Goal: Use online tool/utility: Utilize a website feature to perform a specific function

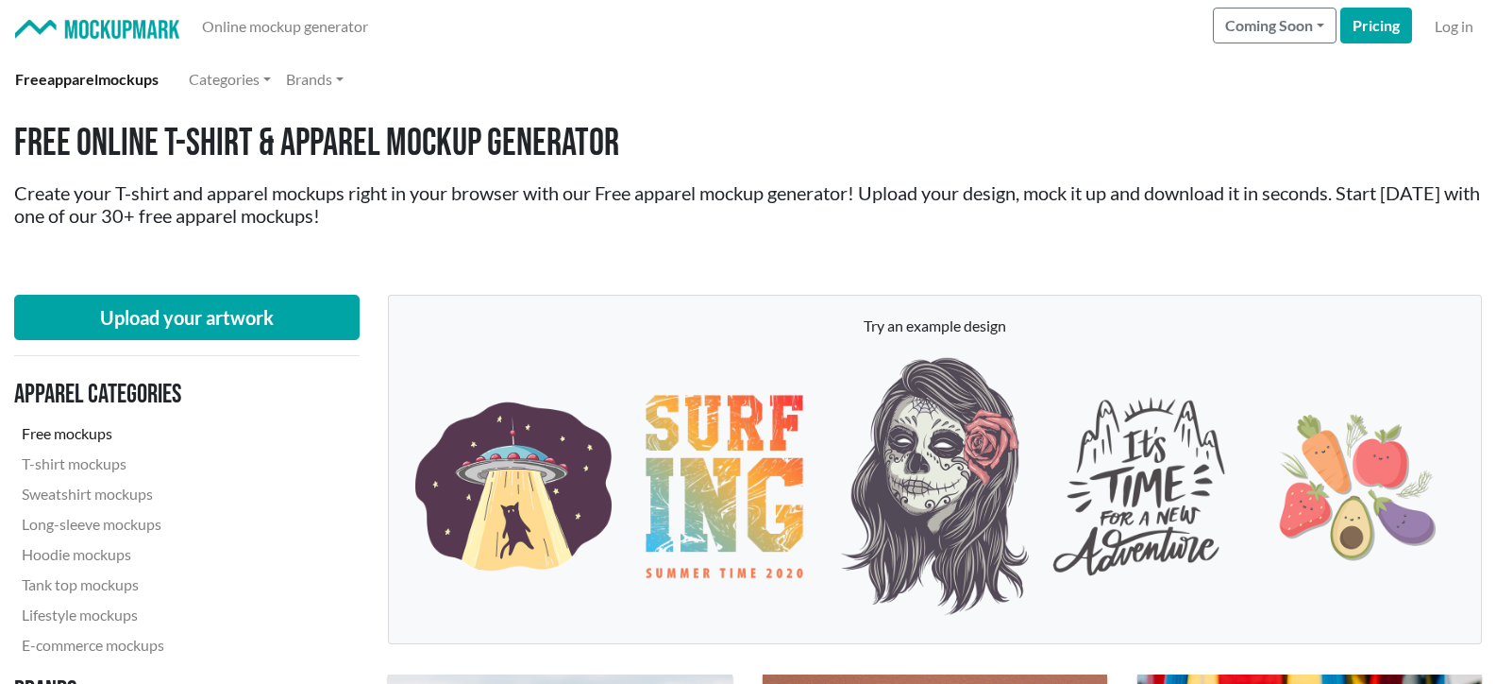
click at [57, 428] on link "Free mockups" at bounding box center [142, 433] width 257 height 30
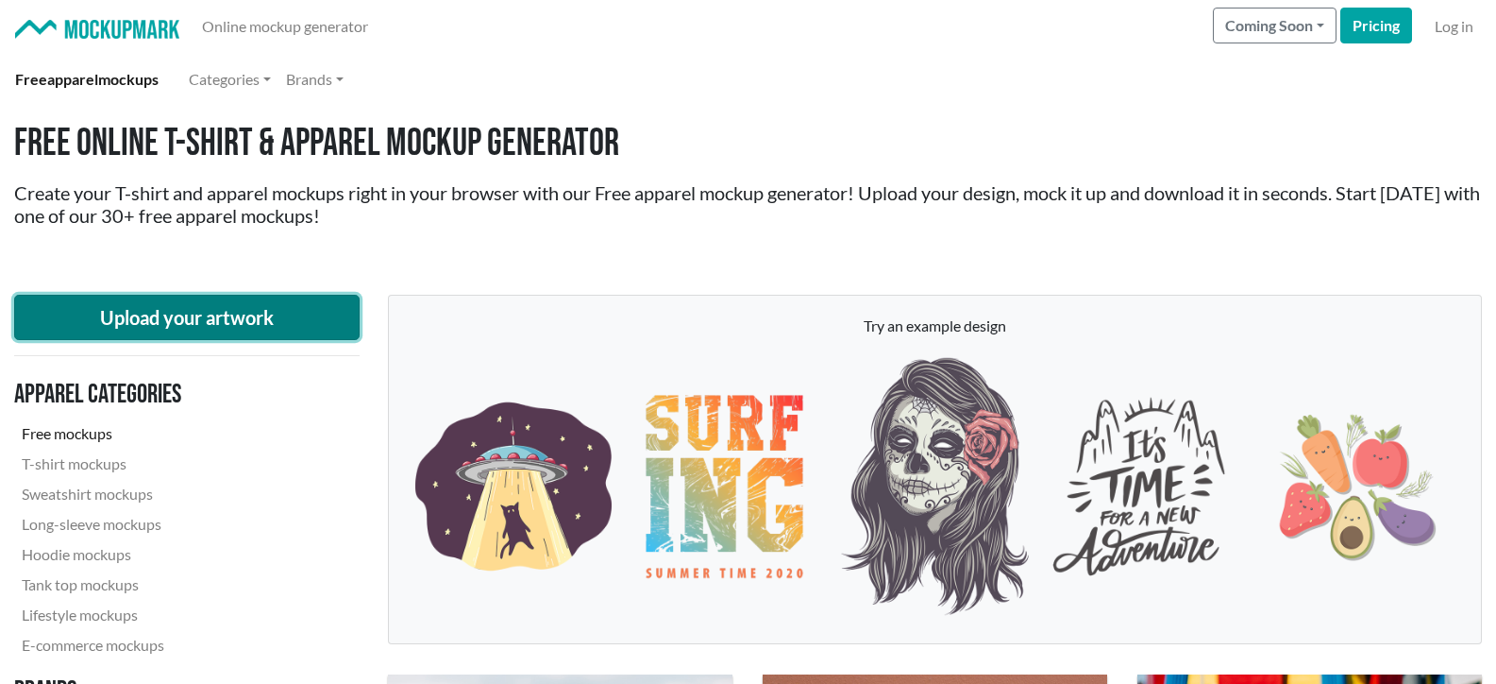
click at [231, 310] on button "Upload your artwork" at bounding box center [187, 317] width 346 height 45
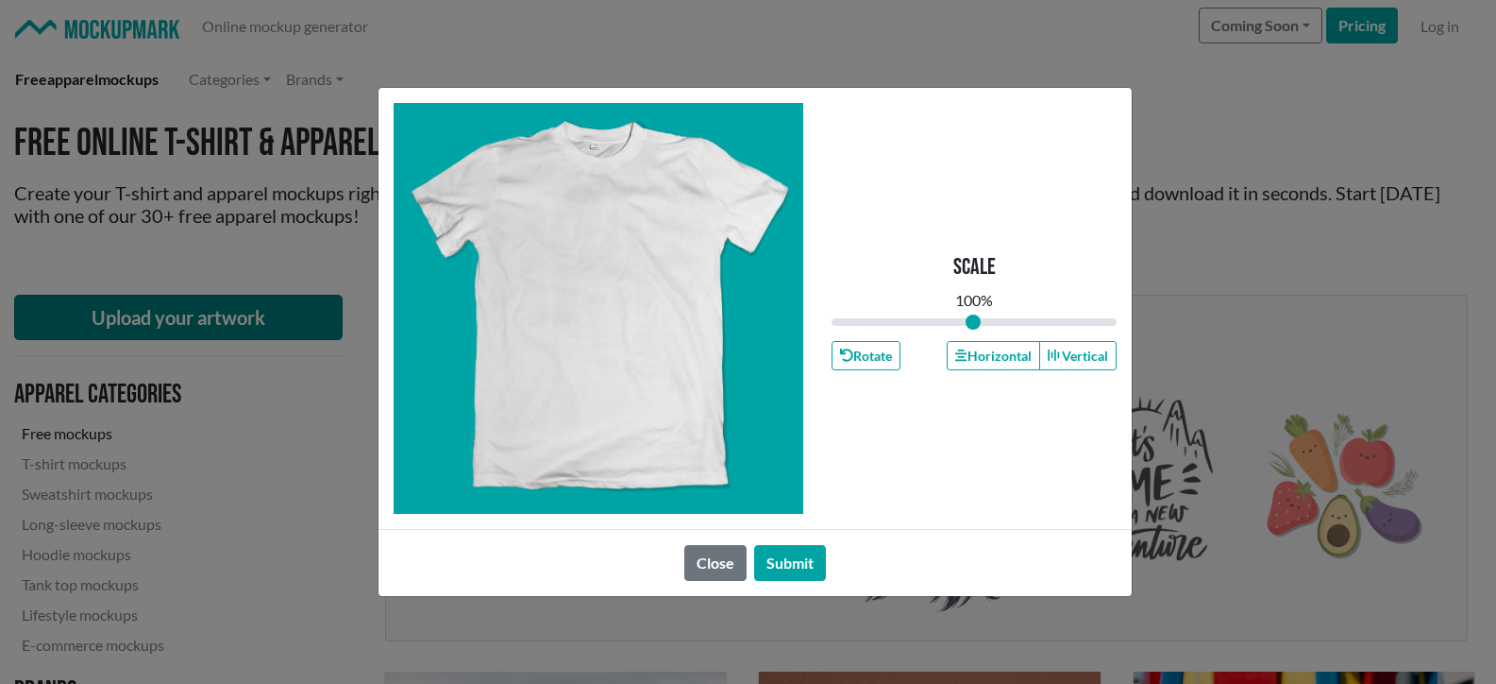
type input "1"
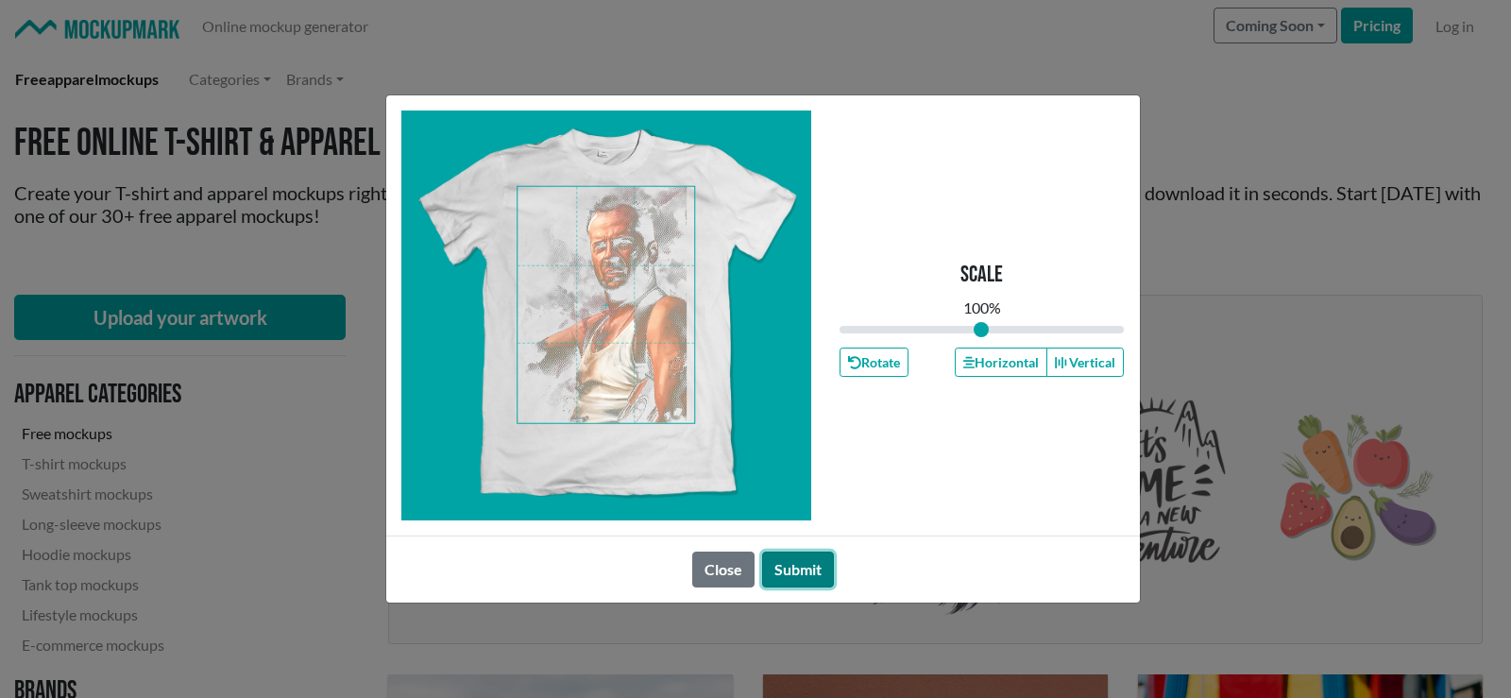
click at [803, 568] on button "Submit" at bounding box center [798, 569] width 72 height 36
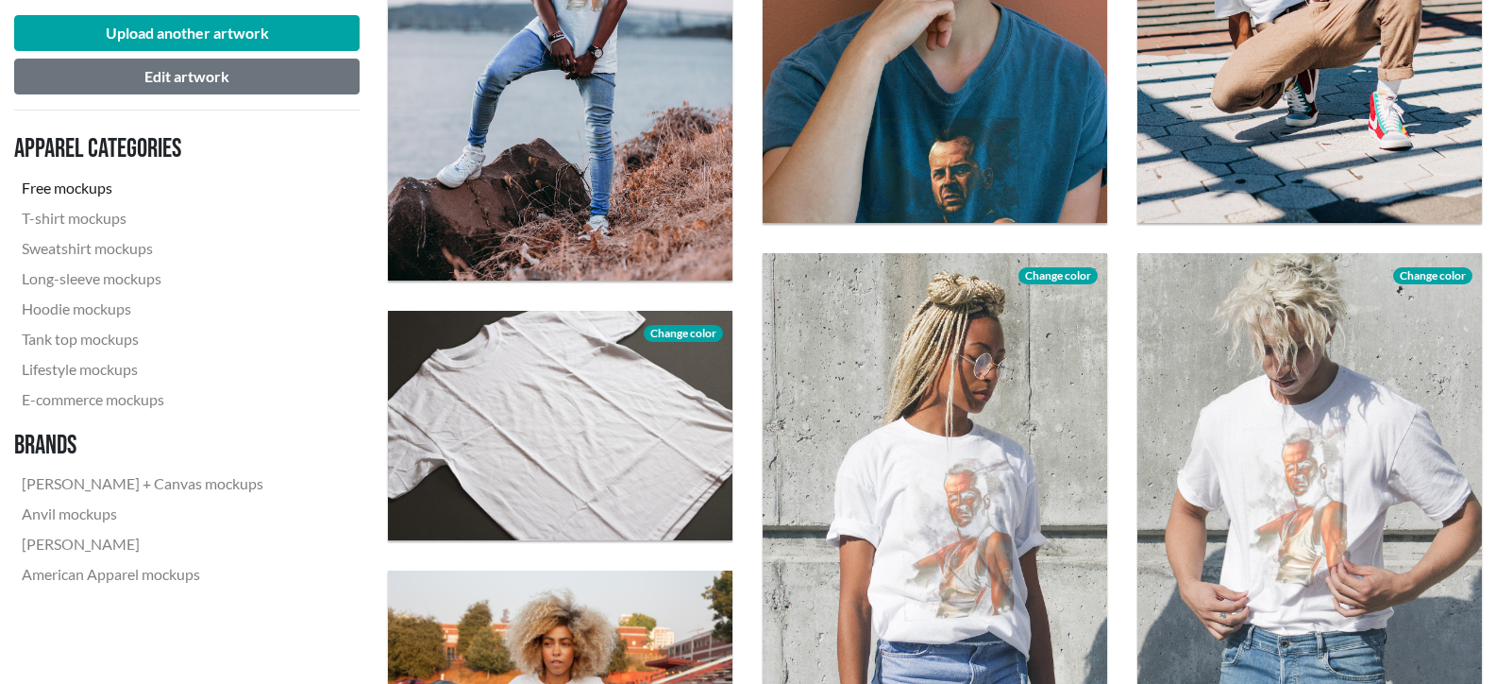
scroll to position [944, 0]
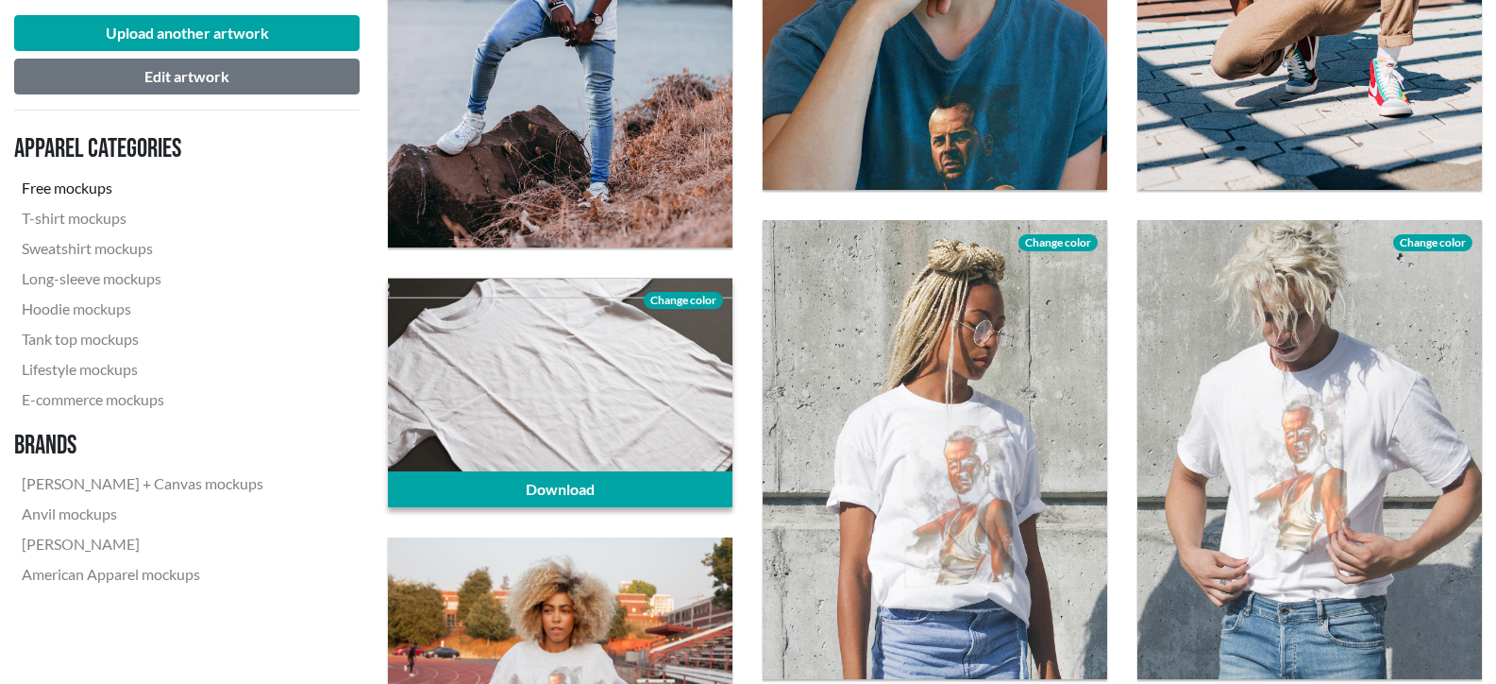
click at [686, 301] on span "Change color" at bounding box center [683, 300] width 79 height 17
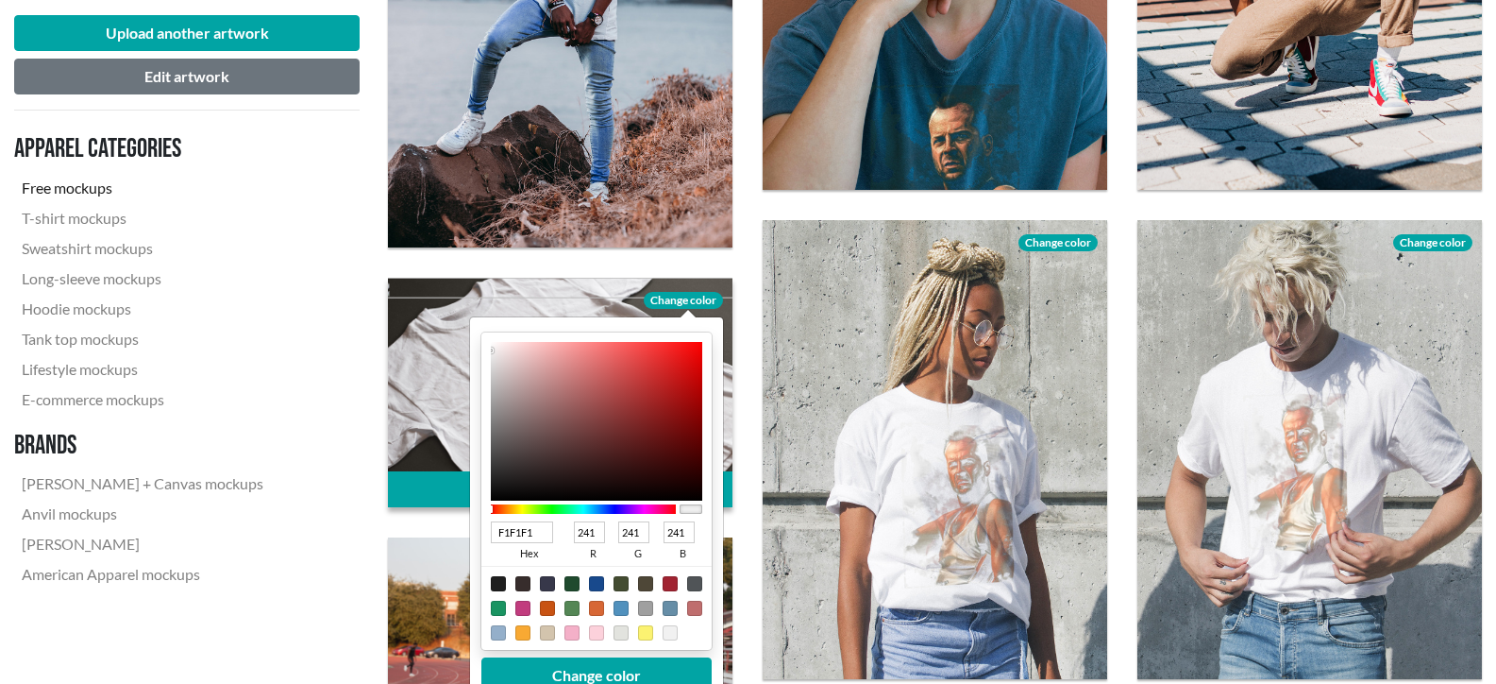
click at [499, 581] on div at bounding box center [498, 583] width 15 height 15
type input "1F1F1F"
type input "31"
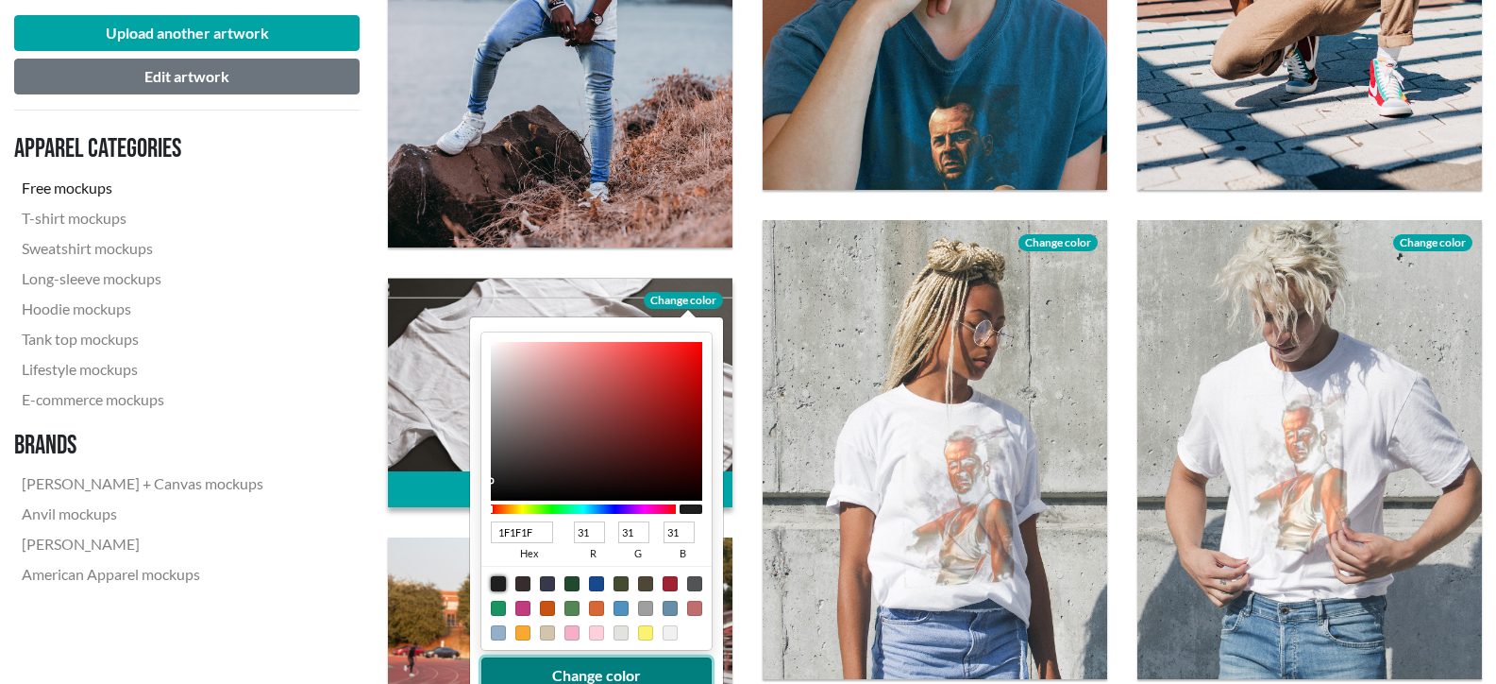
click at [598, 670] on button "Change color" at bounding box center [597, 675] width 230 height 36
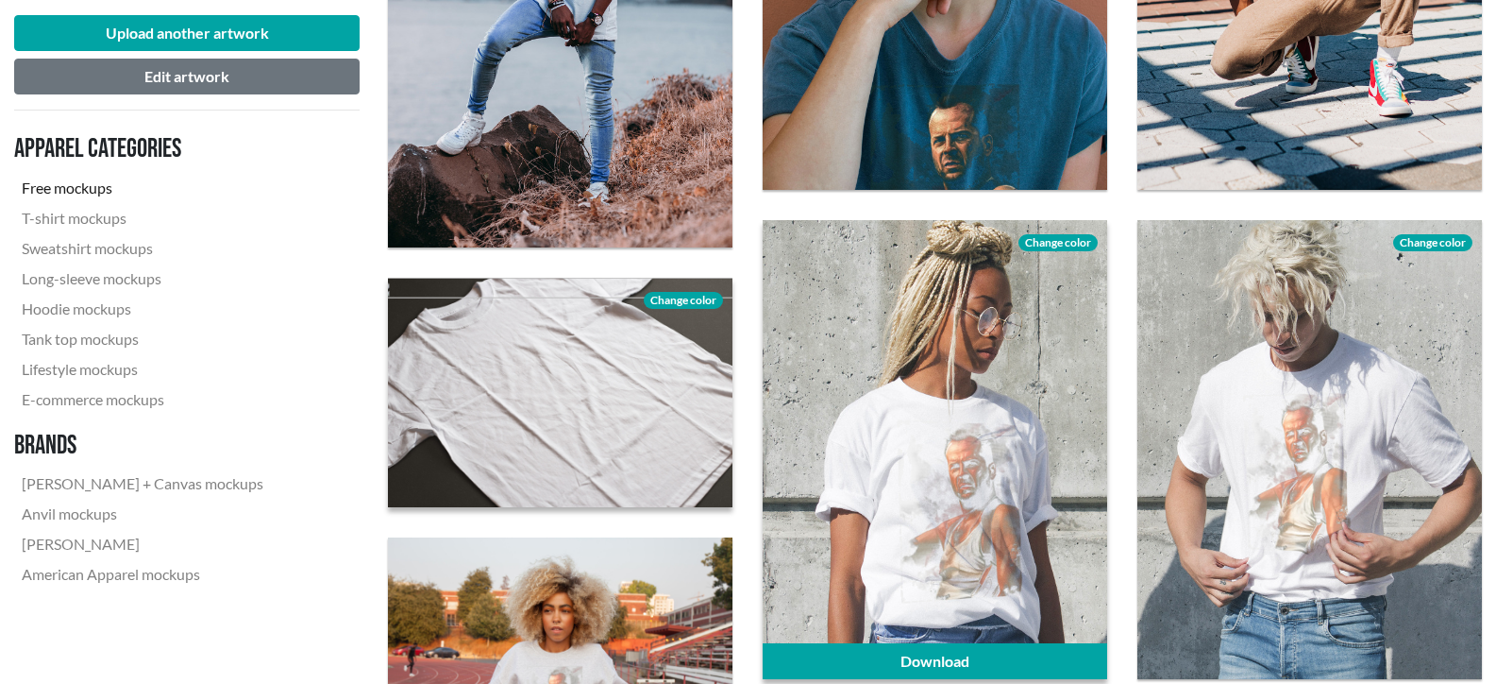
click at [1058, 235] on span "Change color" at bounding box center [1058, 242] width 79 height 17
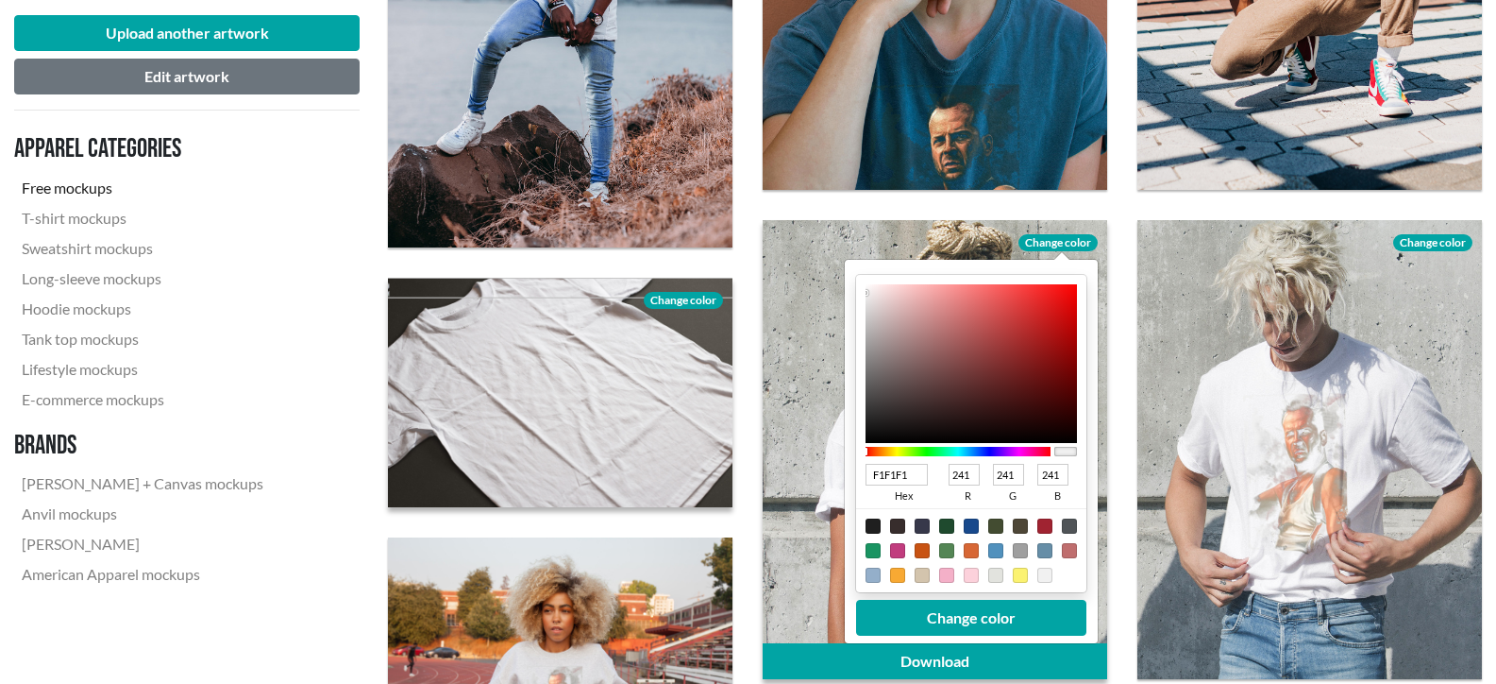
click at [870, 524] on div at bounding box center [873, 525] width 15 height 15
type input "1F1F1F"
type input "31"
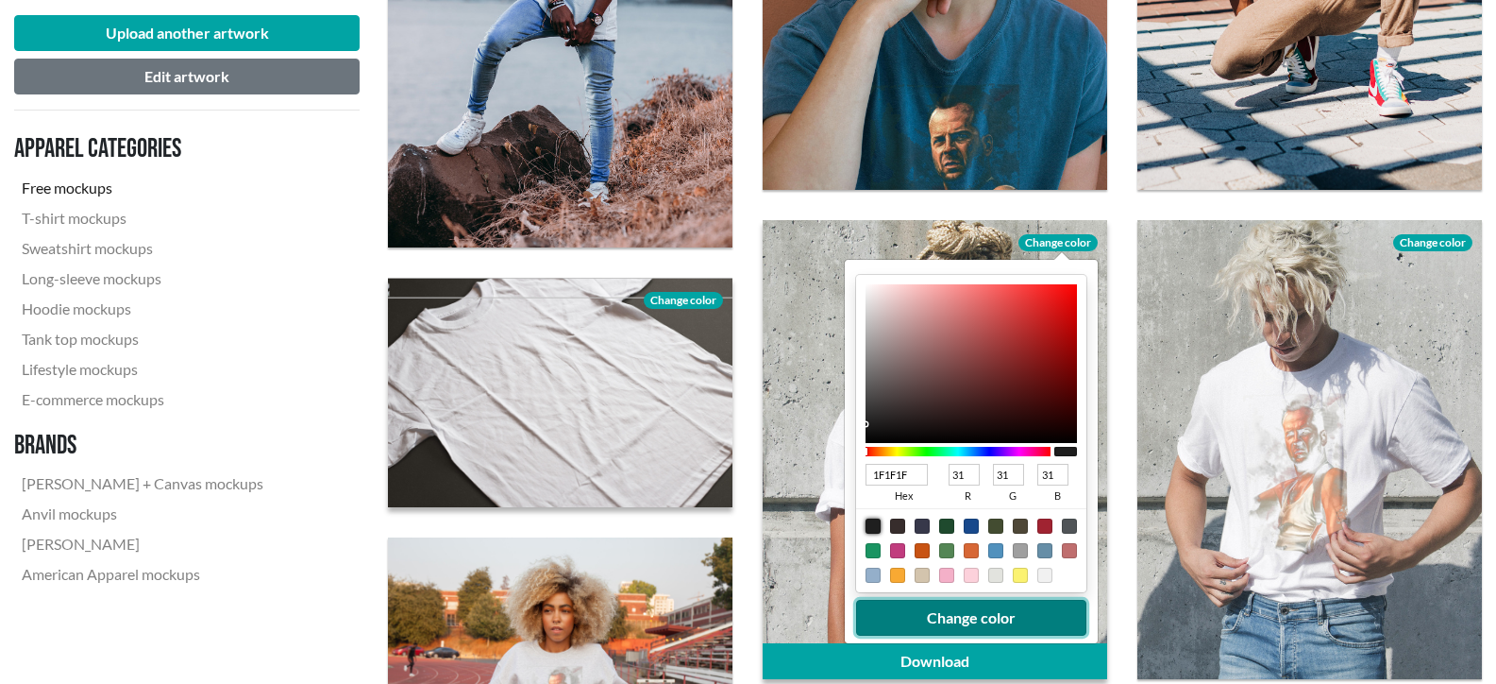
click at [950, 609] on button "Change color" at bounding box center [971, 618] width 230 height 36
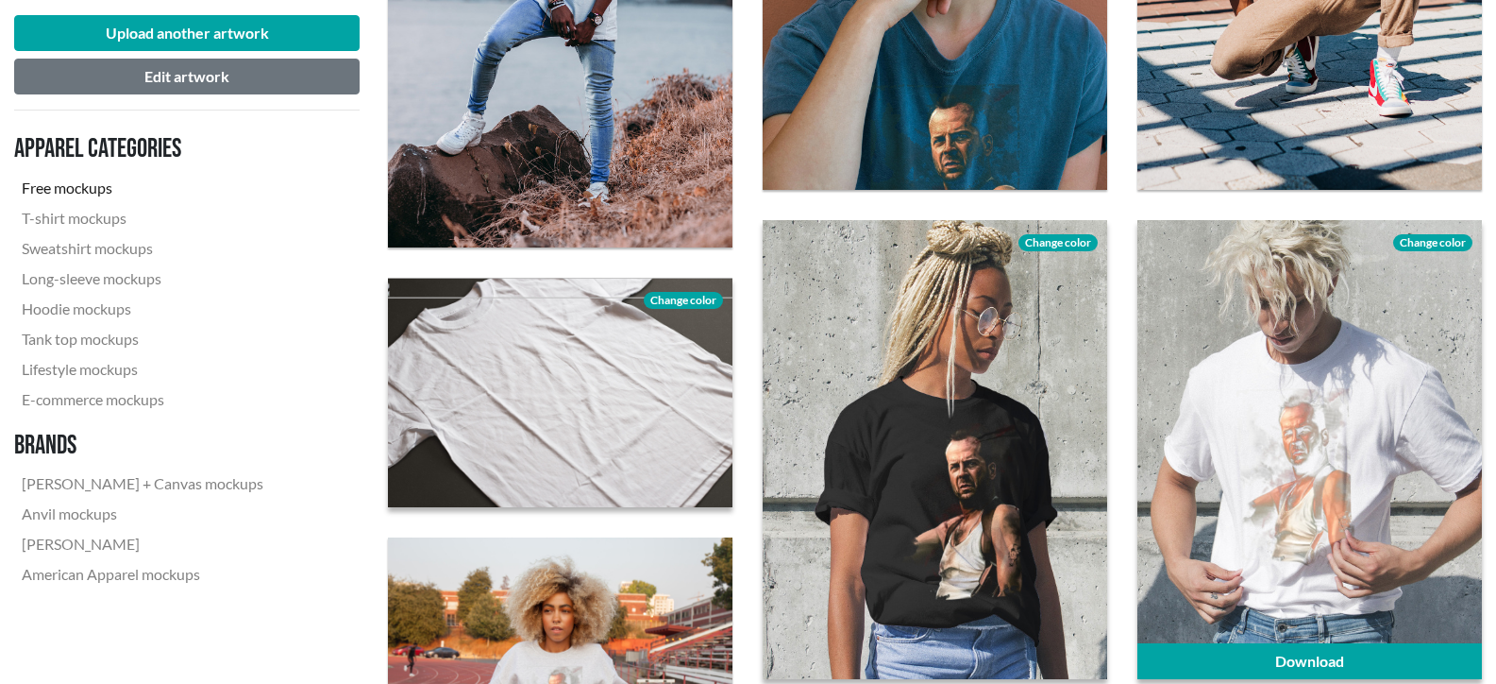
click at [1423, 241] on span "Change color" at bounding box center [1433, 242] width 79 height 17
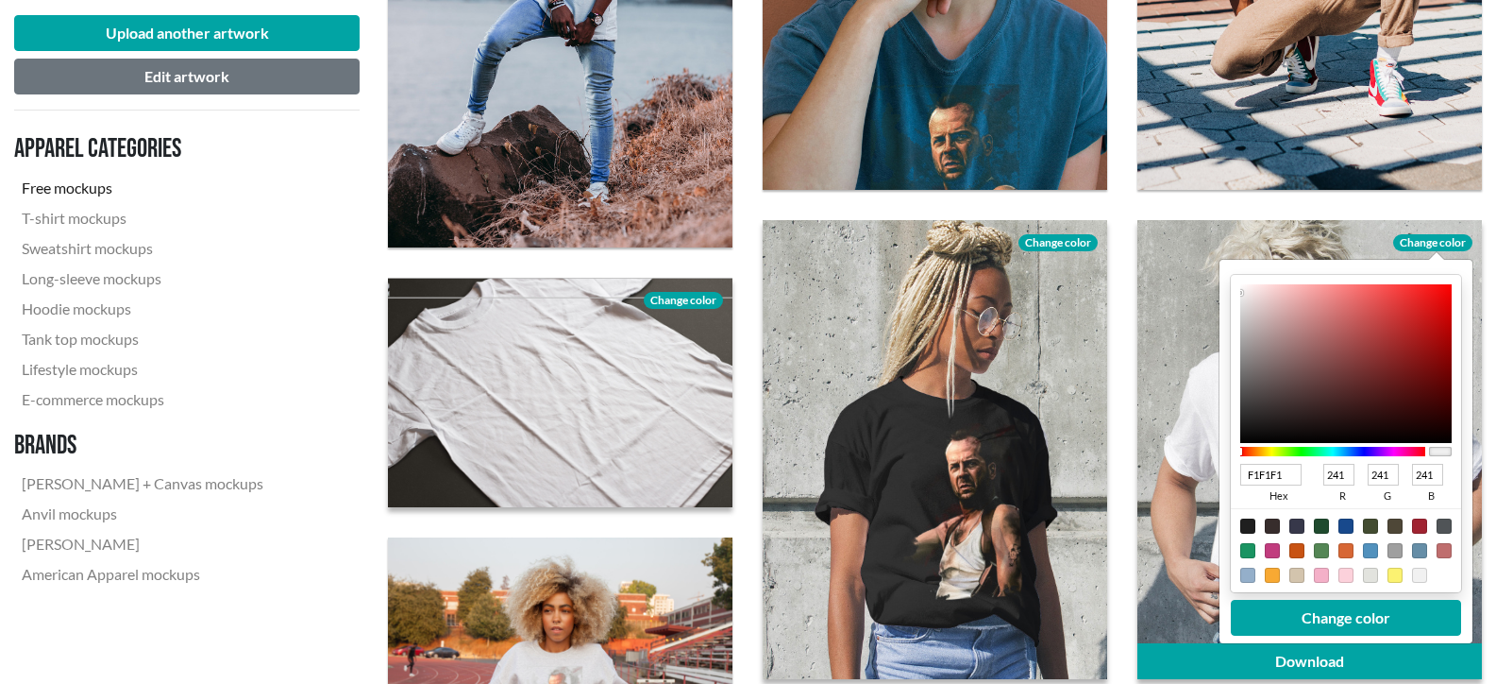
click at [1245, 519] on div at bounding box center [1248, 525] width 15 height 15
type input "1F1F1F"
type input "31"
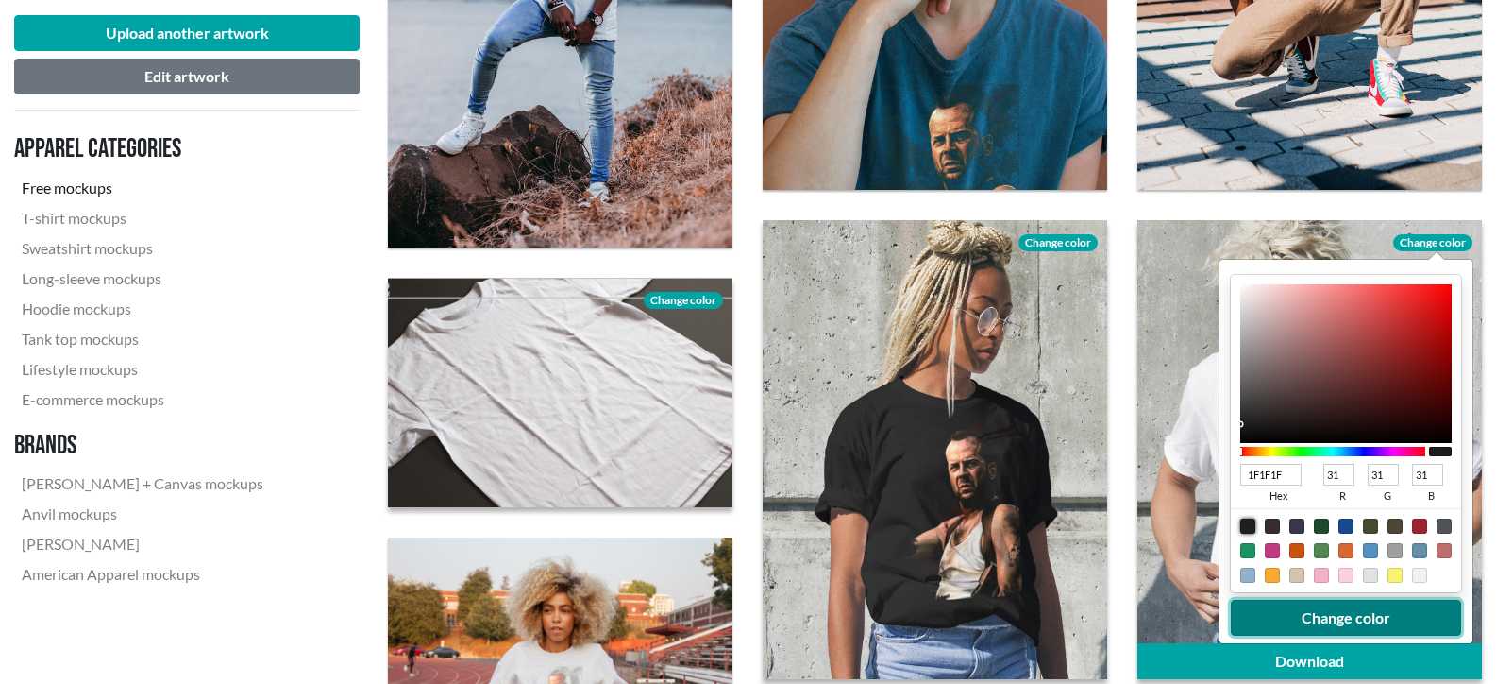
click at [1368, 613] on button "Change color" at bounding box center [1346, 618] width 230 height 36
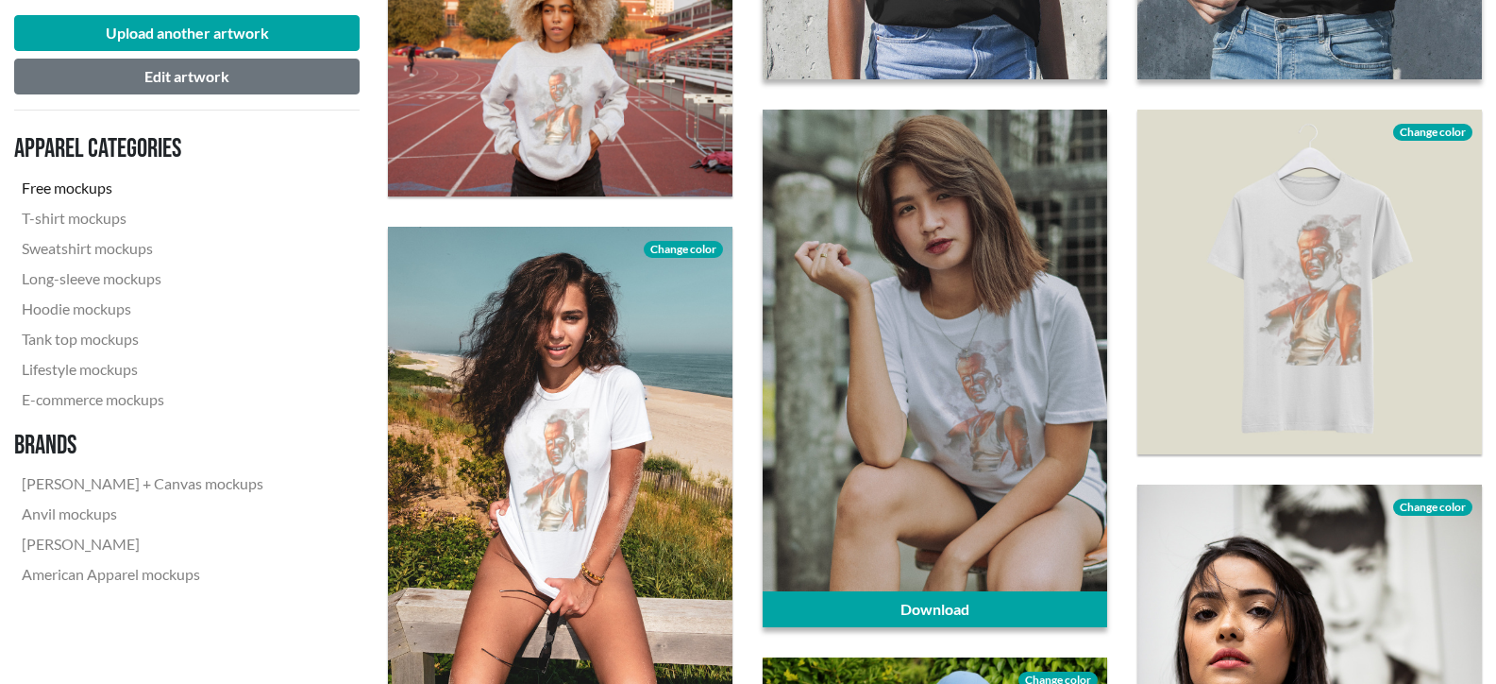
scroll to position [1511, 0]
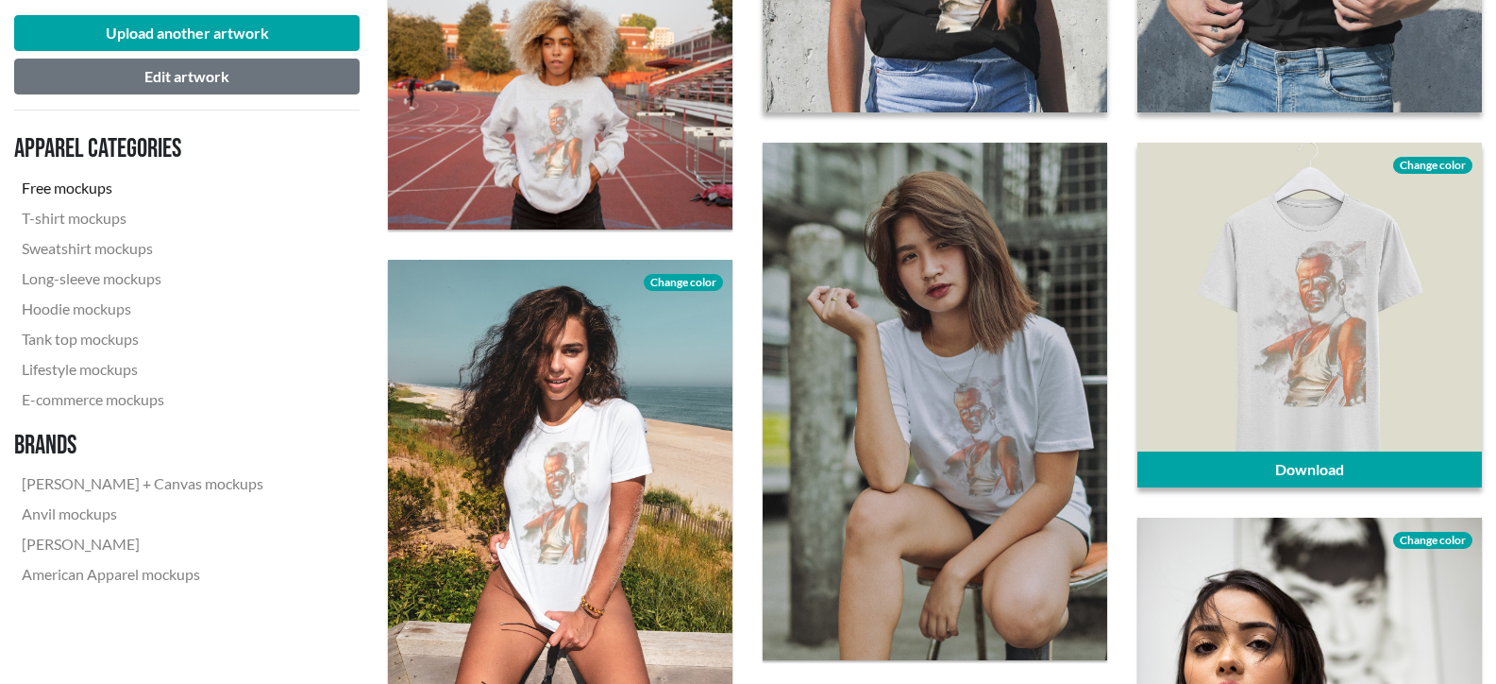
click at [1457, 161] on span "Change color" at bounding box center [1433, 165] width 79 height 17
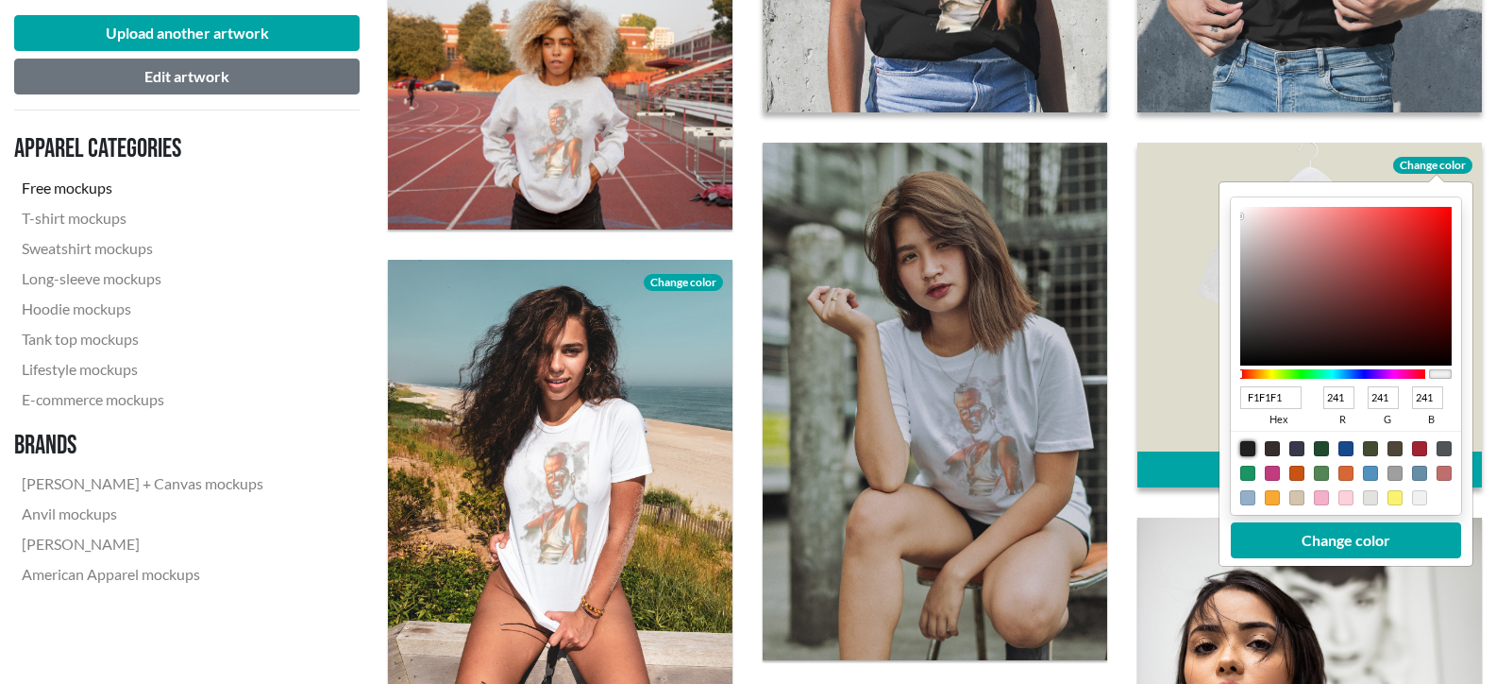
click at [1250, 445] on div at bounding box center [1248, 448] width 15 height 15
type input "1F1F1F"
type input "31"
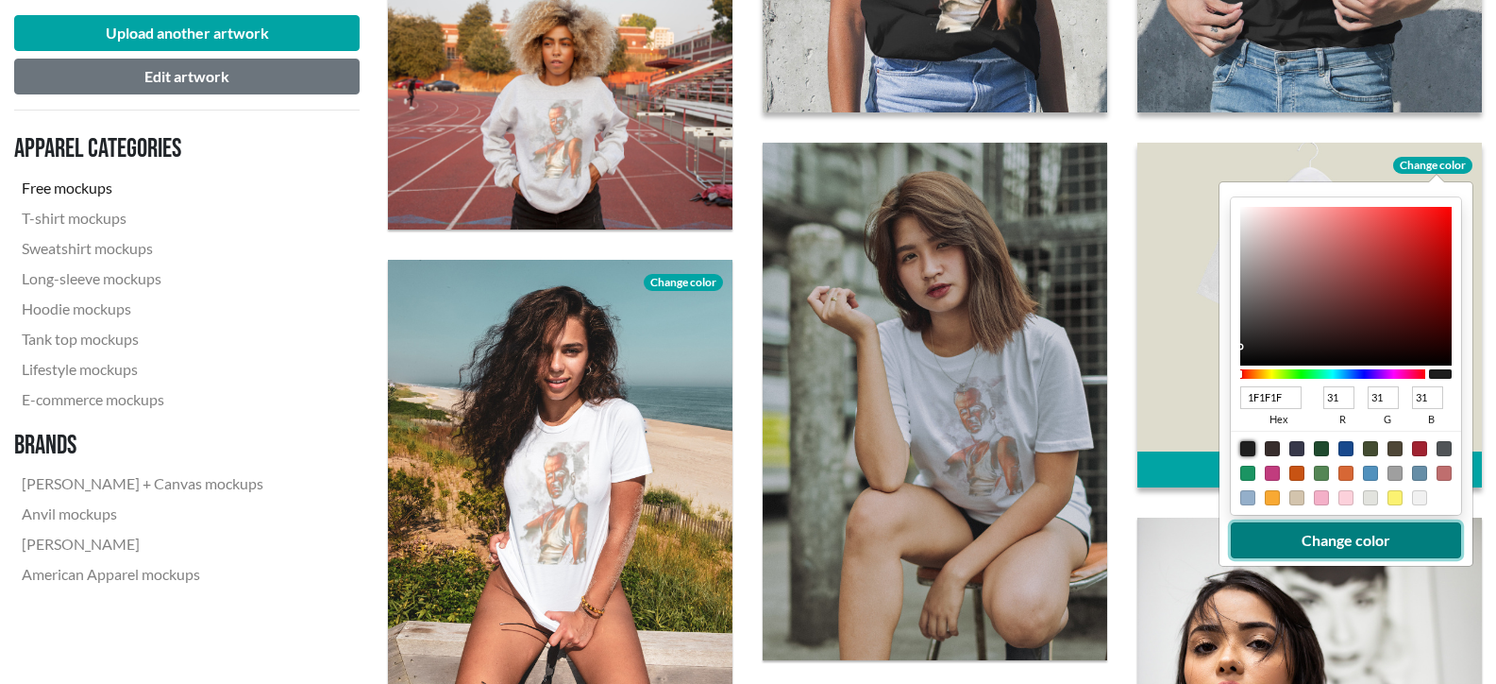
click at [1351, 535] on button "Change color" at bounding box center [1346, 540] width 230 height 36
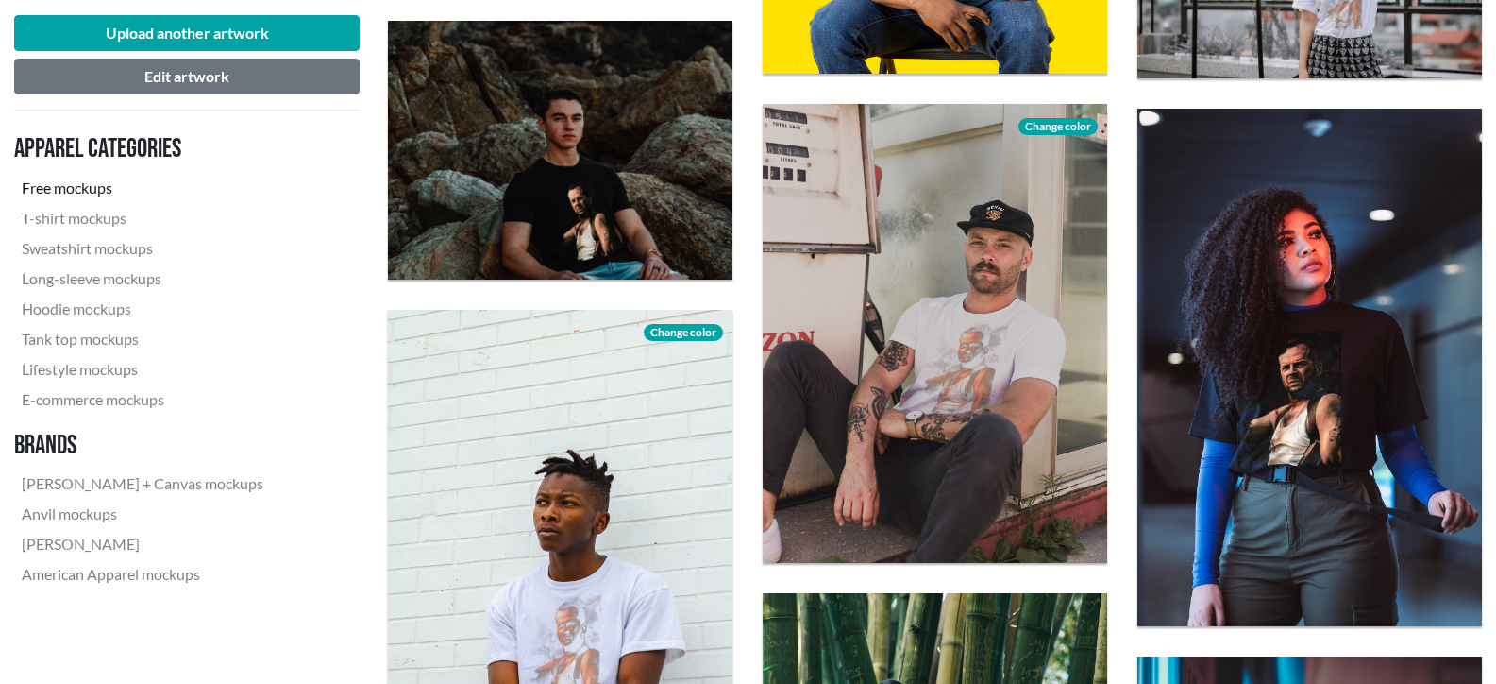
scroll to position [3210, 0]
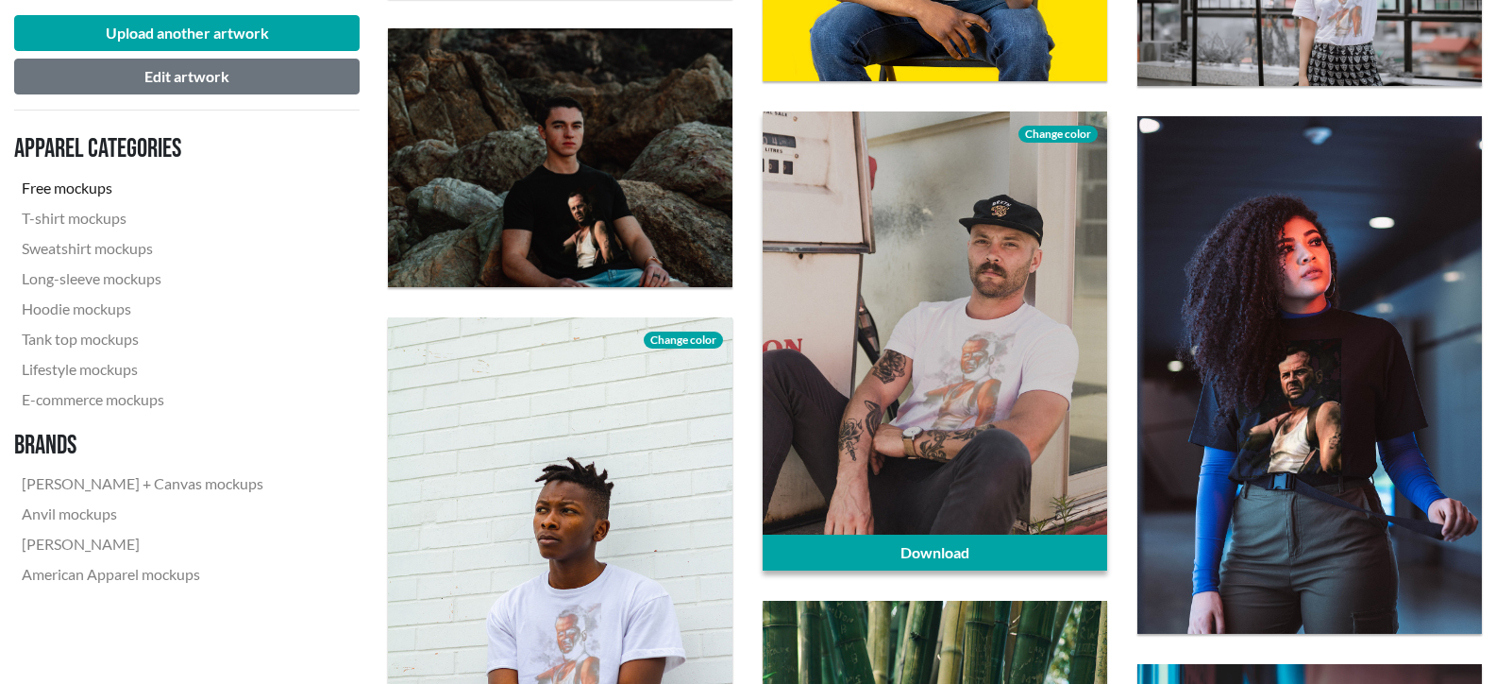
click at [1064, 130] on span "Change color" at bounding box center [1058, 134] width 79 height 17
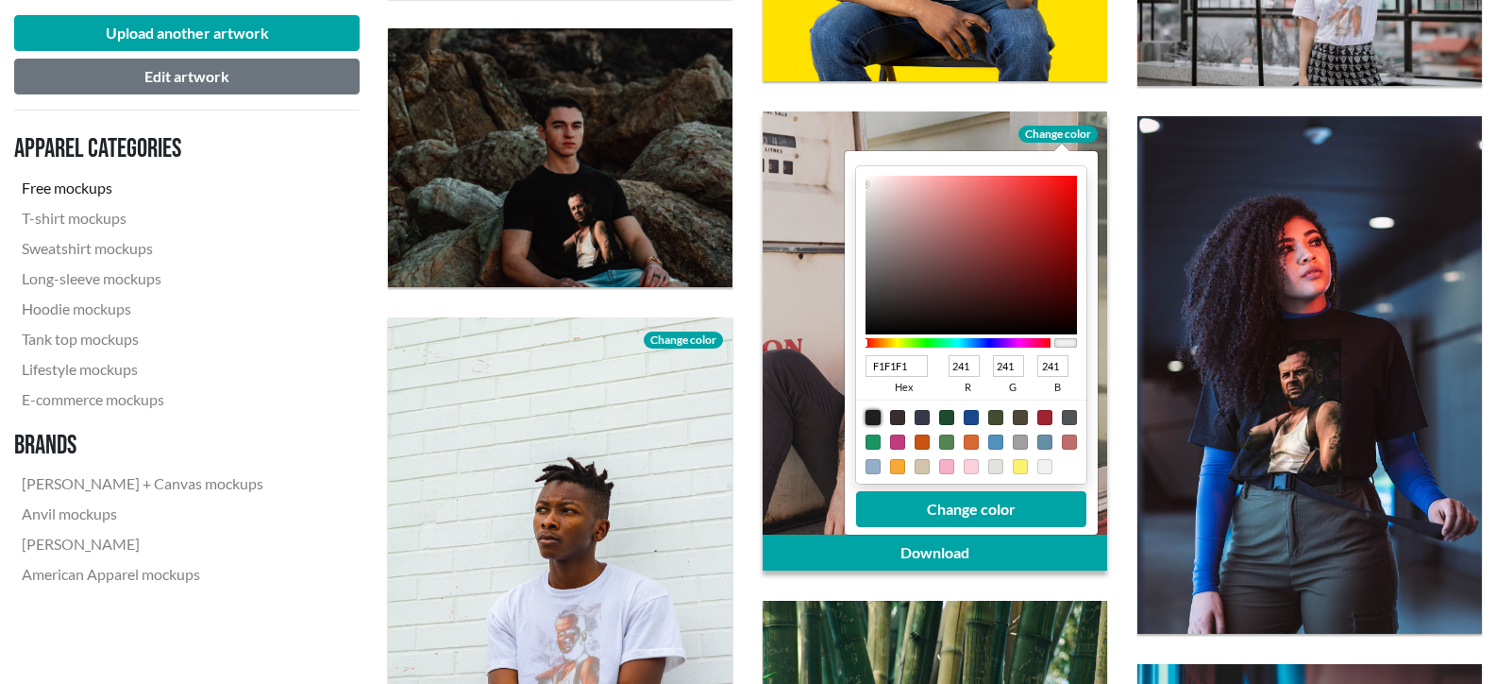
click at [870, 414] on div at bounding box center [873, 417] width 15 height 15
type input "1F1F1F"
type input "31"
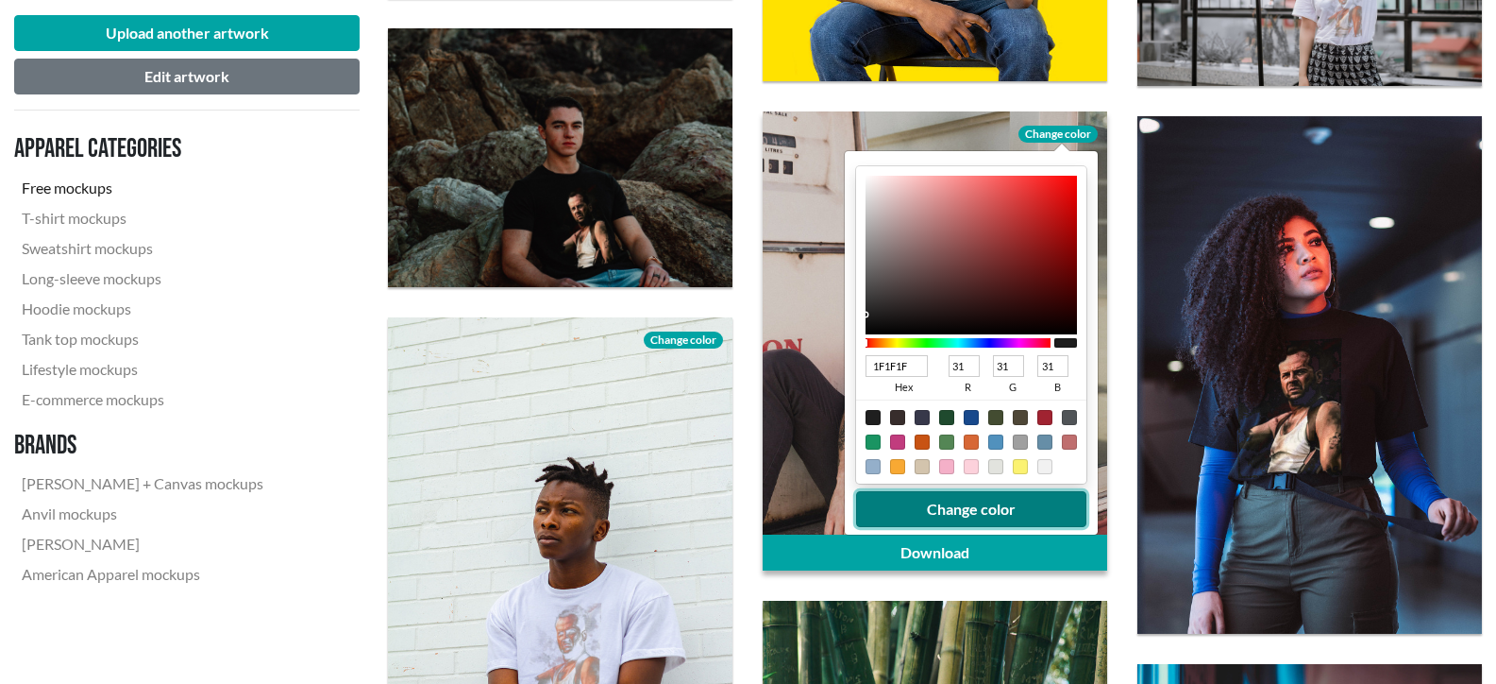
click at [962, 499] on button "Change color" at bounding box center [971, 509] width 230 height 36
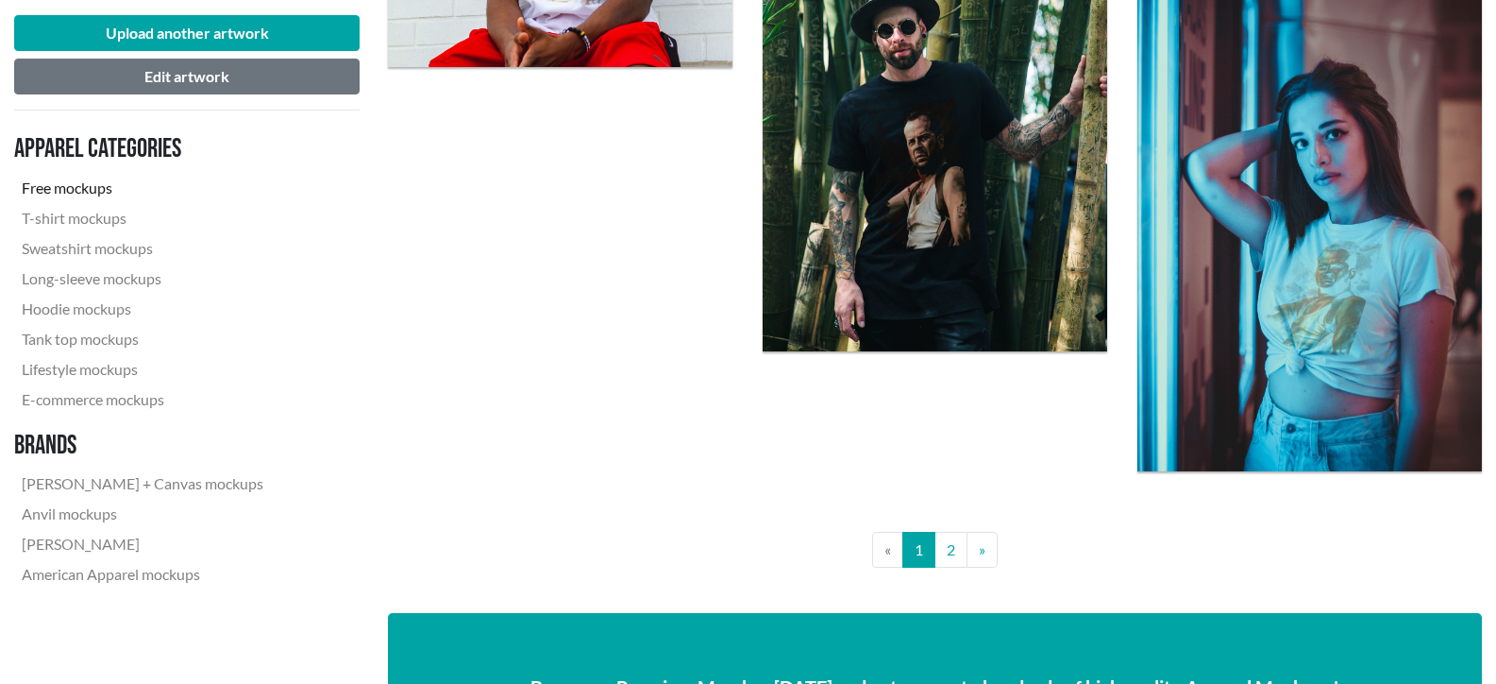
scroll to position [3965, 0]
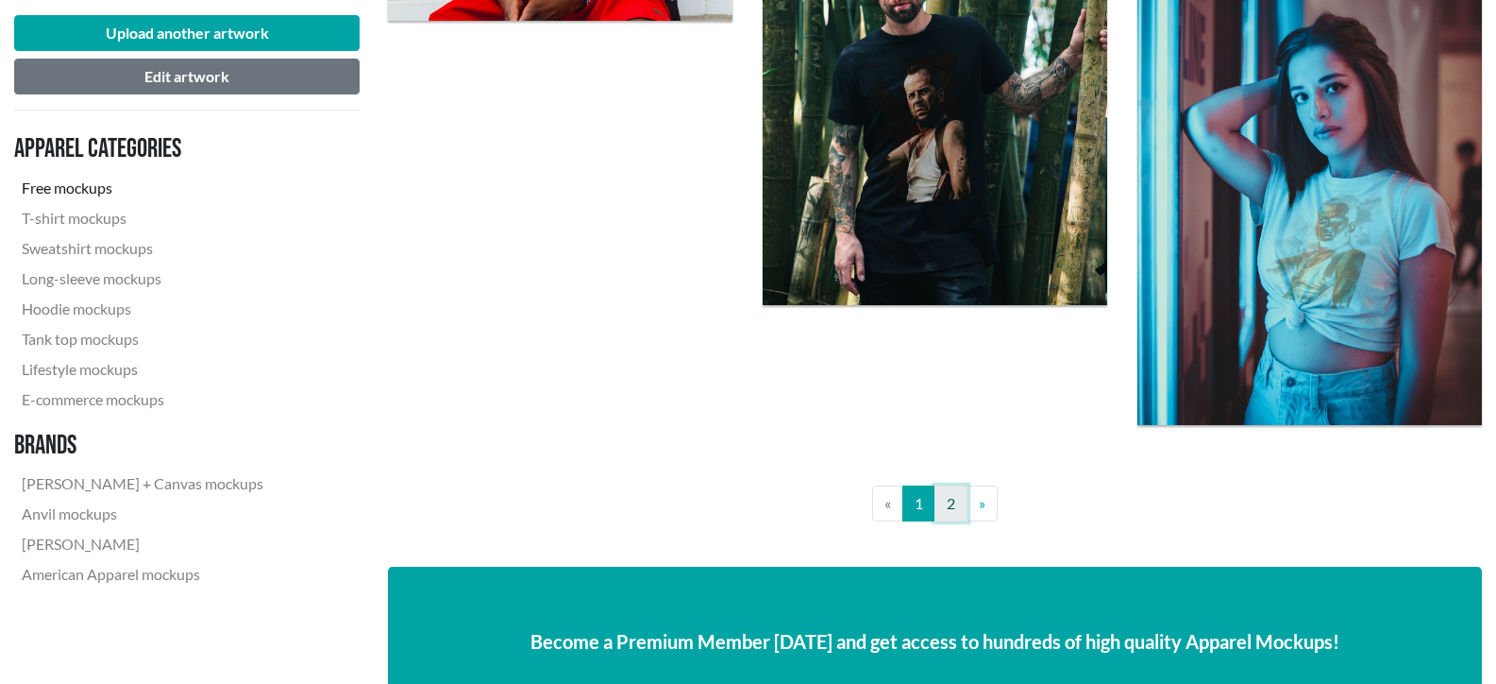
click at [958, 504] on link "2" at bounding box center [951, 503] width 33 height 36
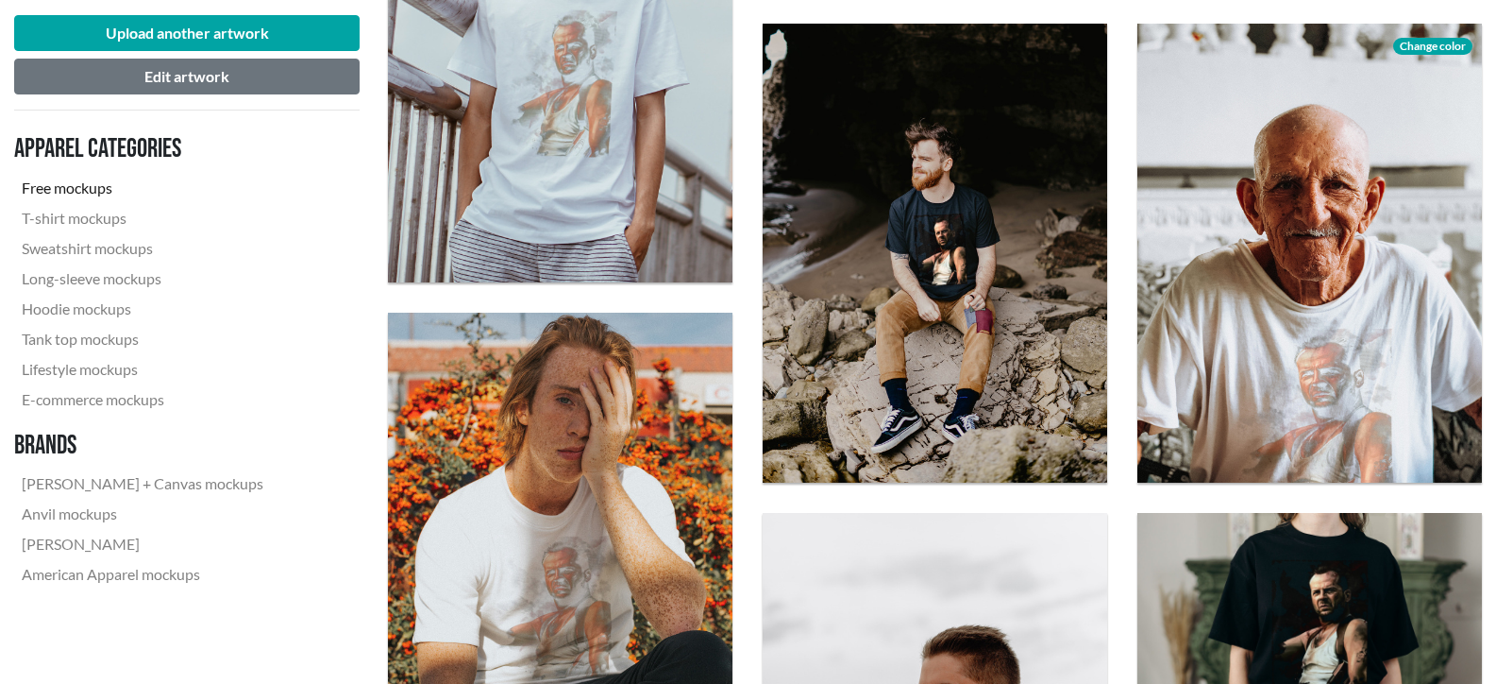
scroll to position [1133, 0]
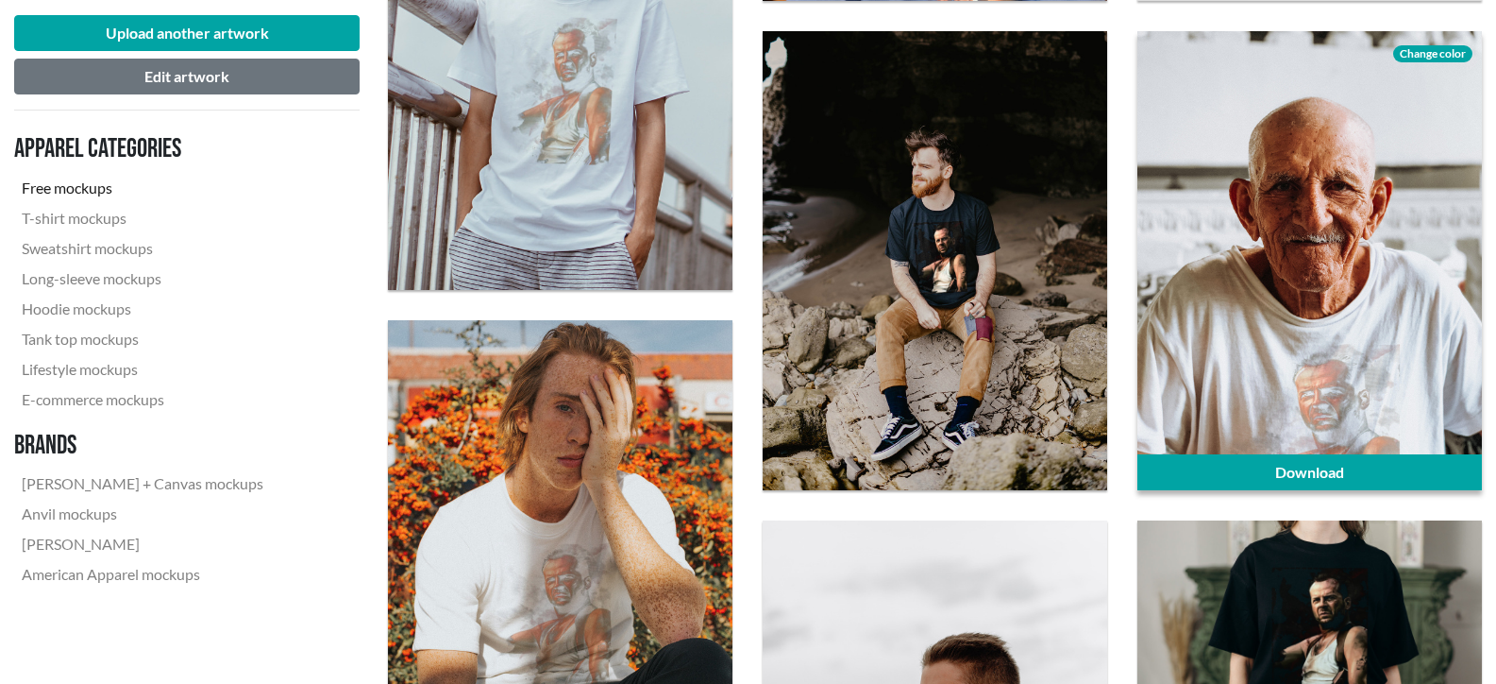
click at [1429, 53] on span "Change color" at bounding box center [1433, 53] width 79 height 17
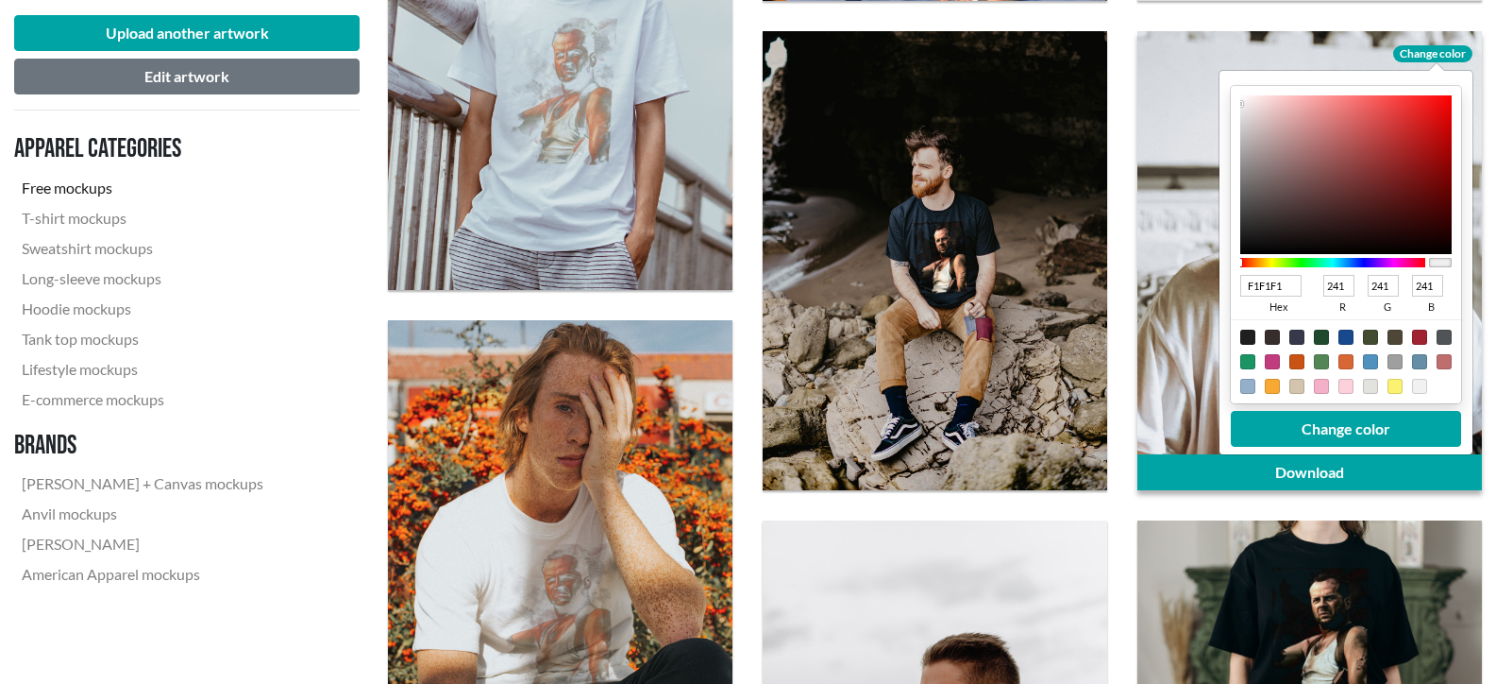
click at [1242, 334] on div at bounding box center [1248, 337] width 15 height 15
type input "1F1F1F"
type input "31"
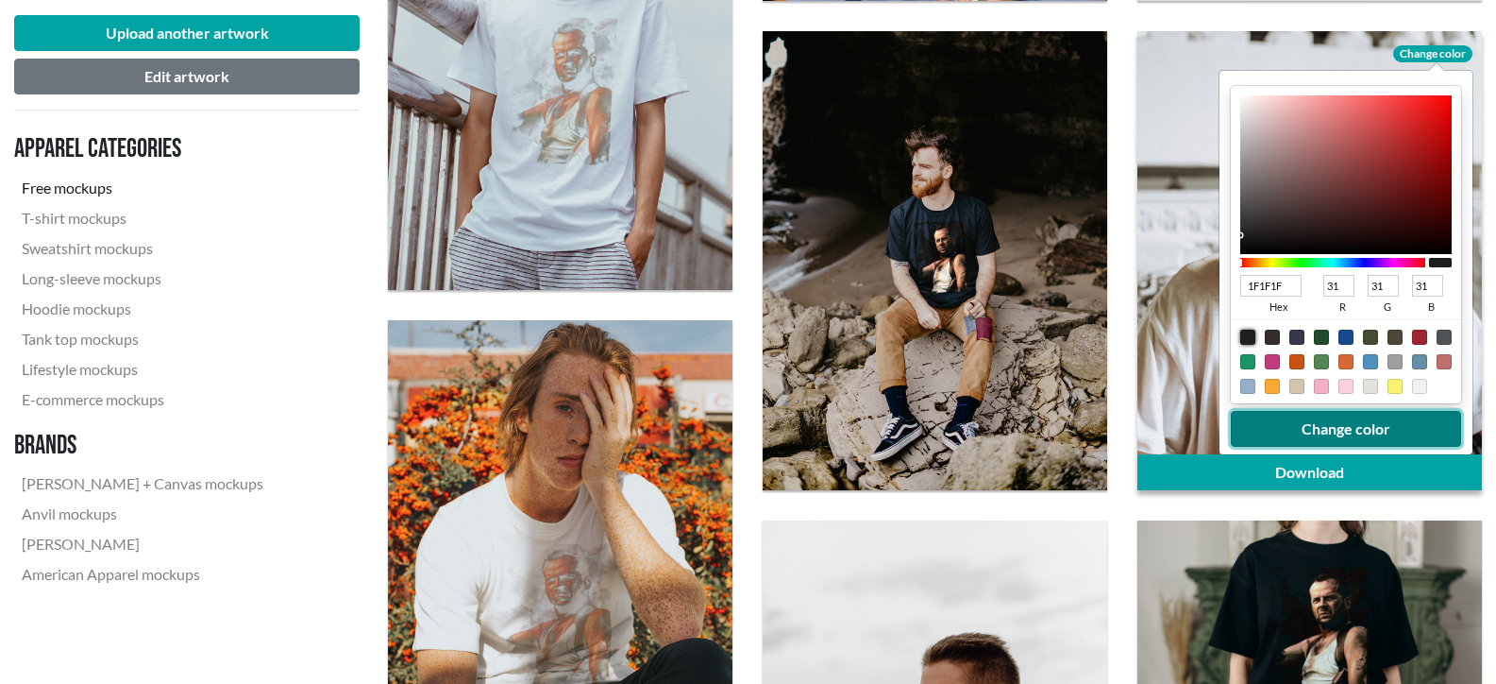
click at [1306, 429] on button "Change color" at bounding box center [1346, 429] width 230 height 36
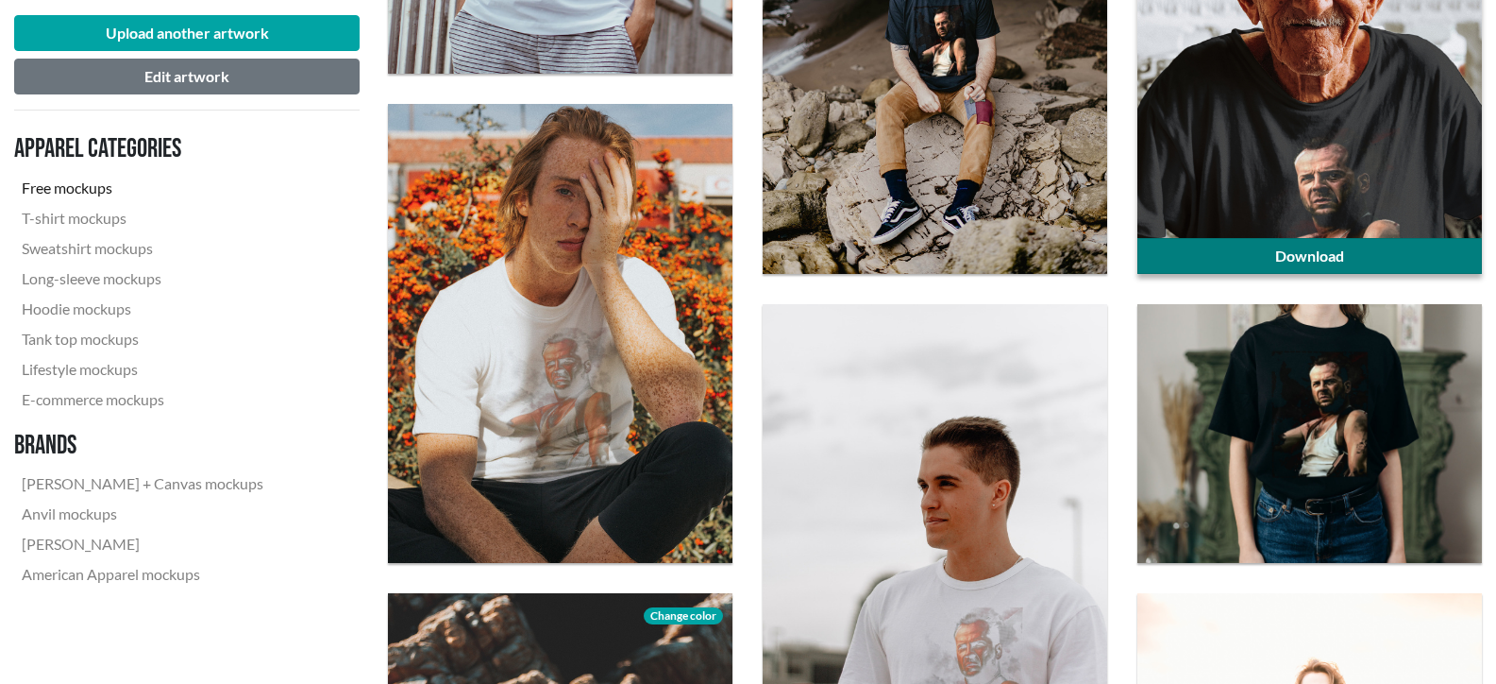
scroll to position [1416, 0]
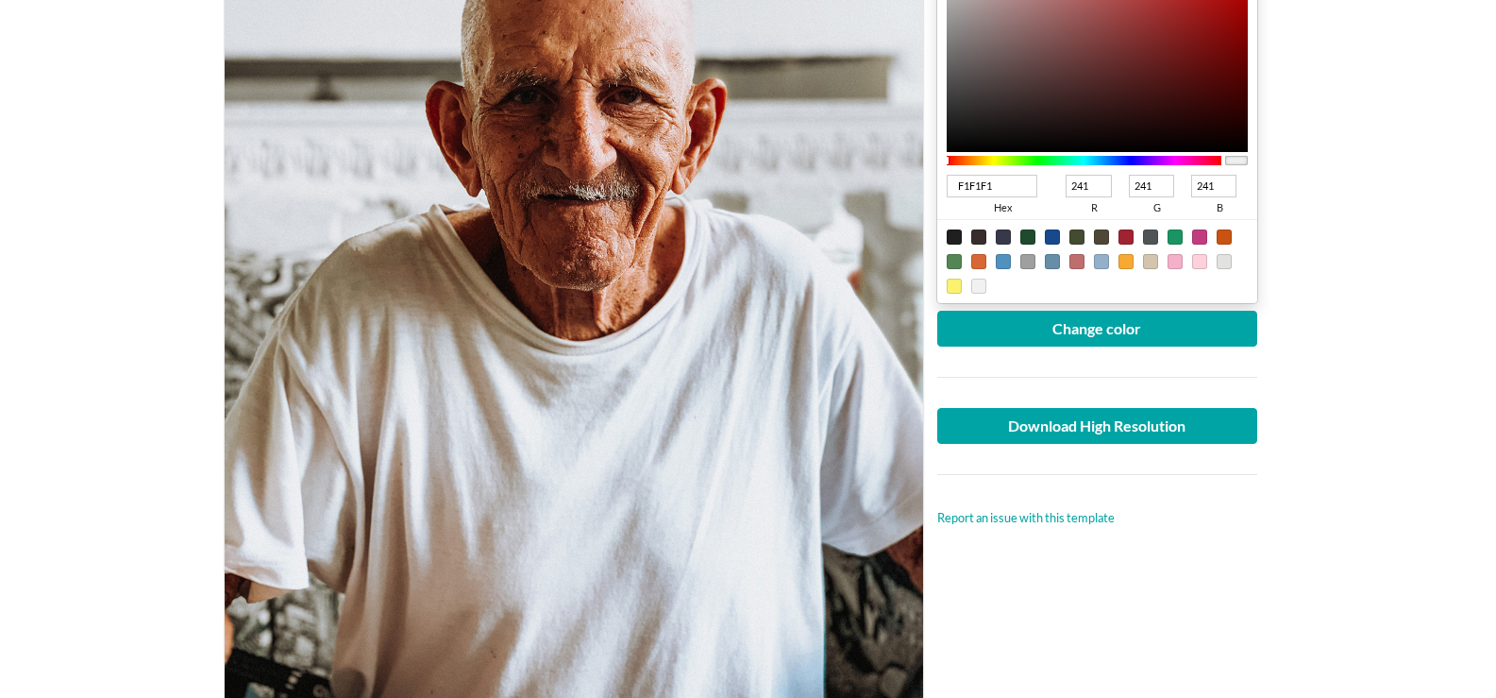
scroll to position [566, 0]
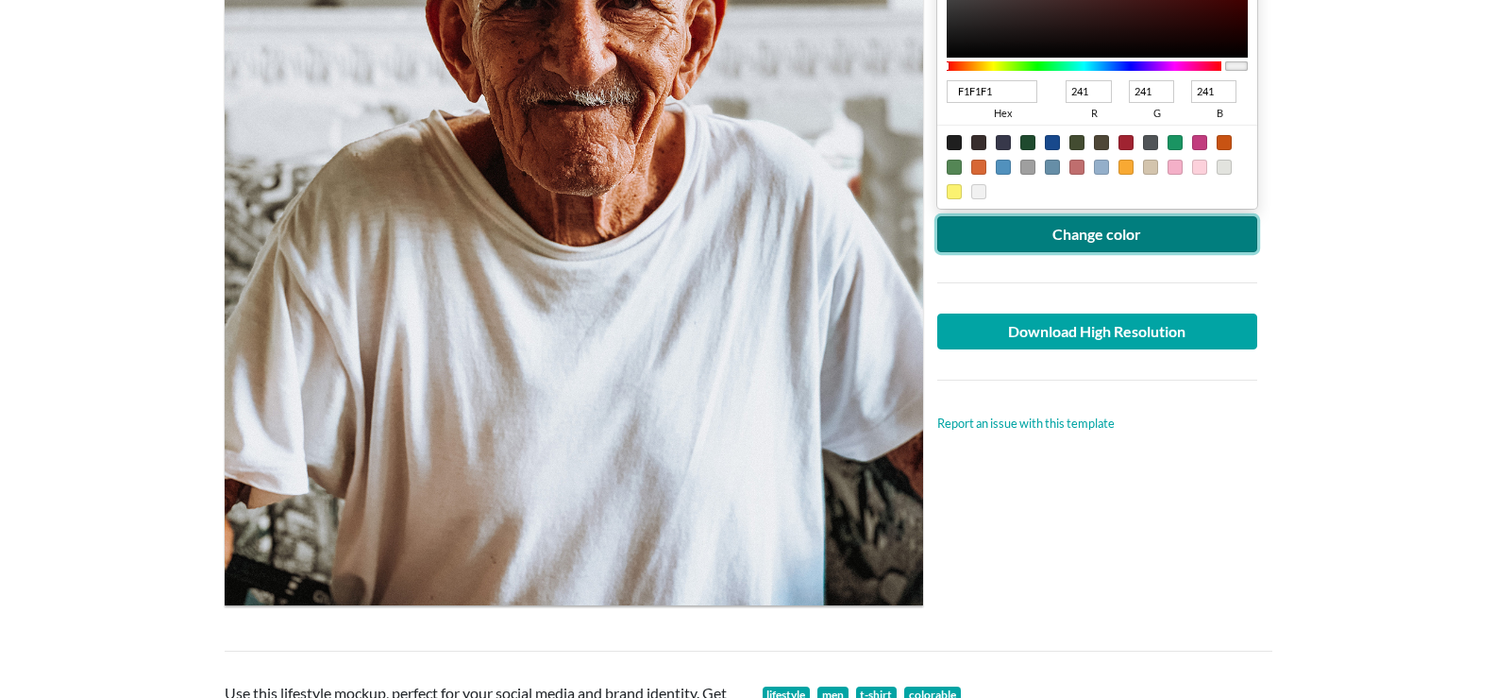
click at [1124, 243] on button "Change color" at bounding box center [1098, 234] width 321 height 36
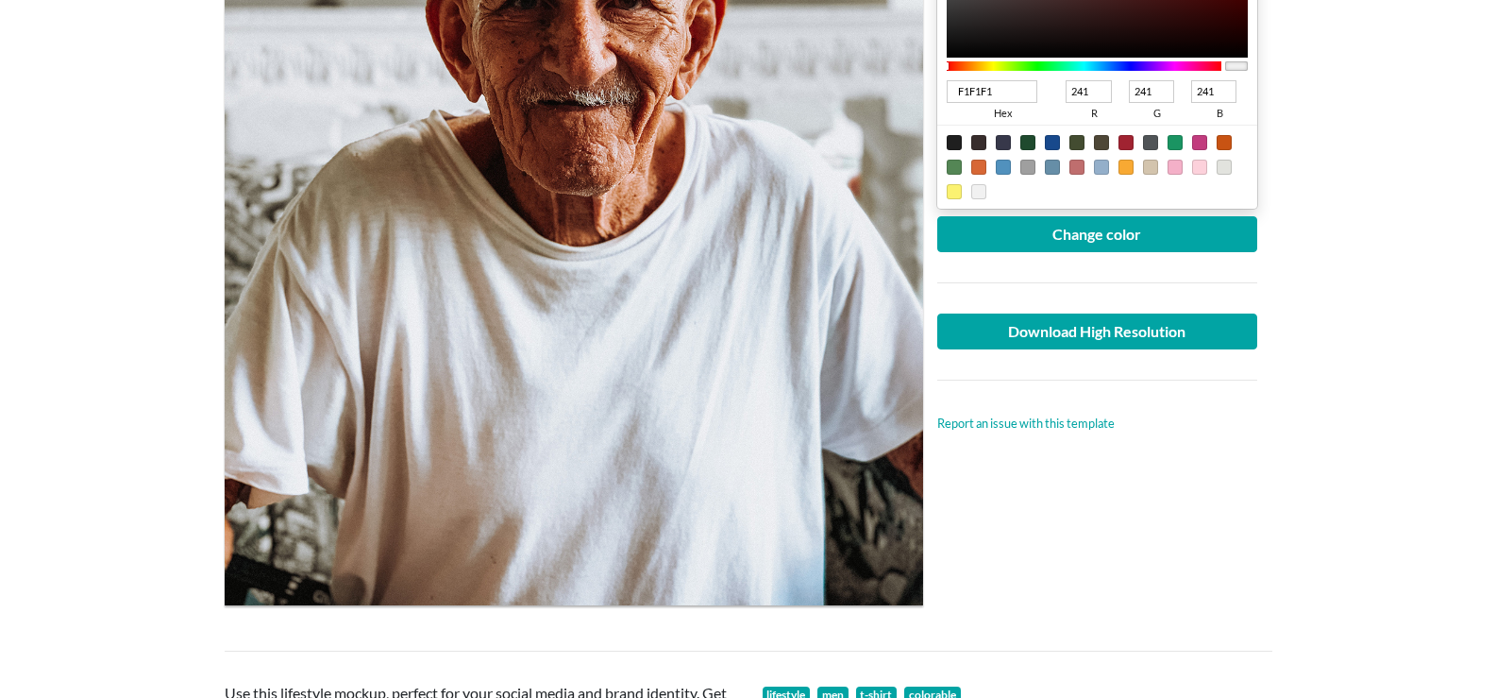
click at [956, 138] on div at bounding box center [954, 142] width 15 height 15
type input "1F1F1F"
type input "31"
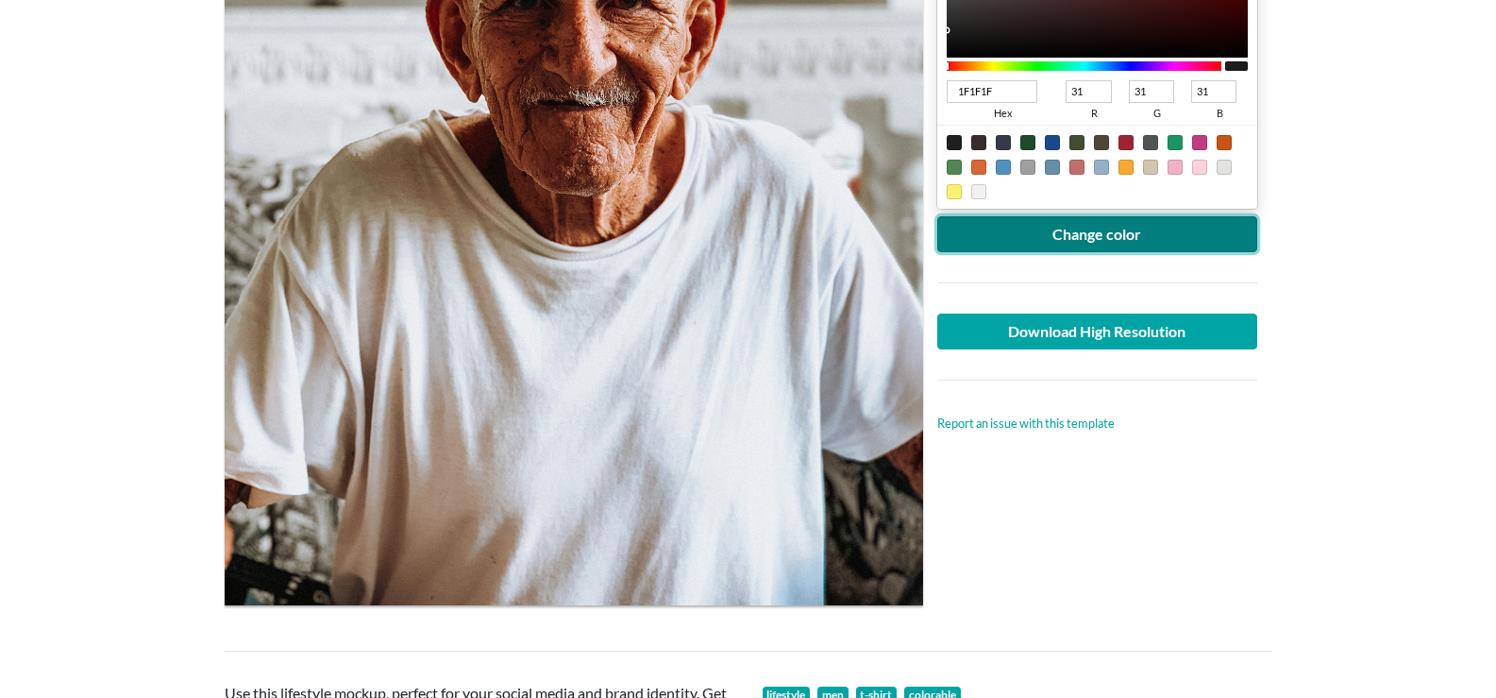
click at [1107, 234] on button "Change color" at bounding box center [1098, 234] width 321 height 36
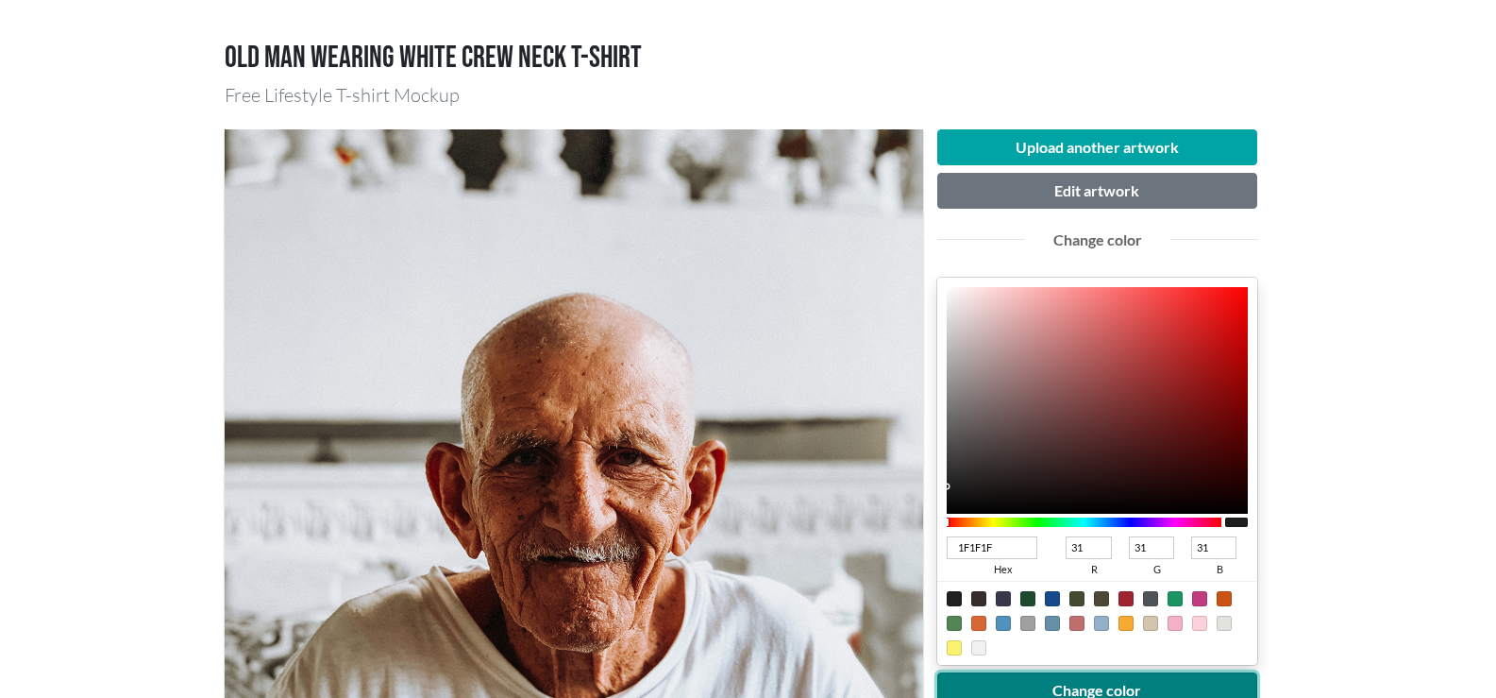
scroll to position [94, 0]
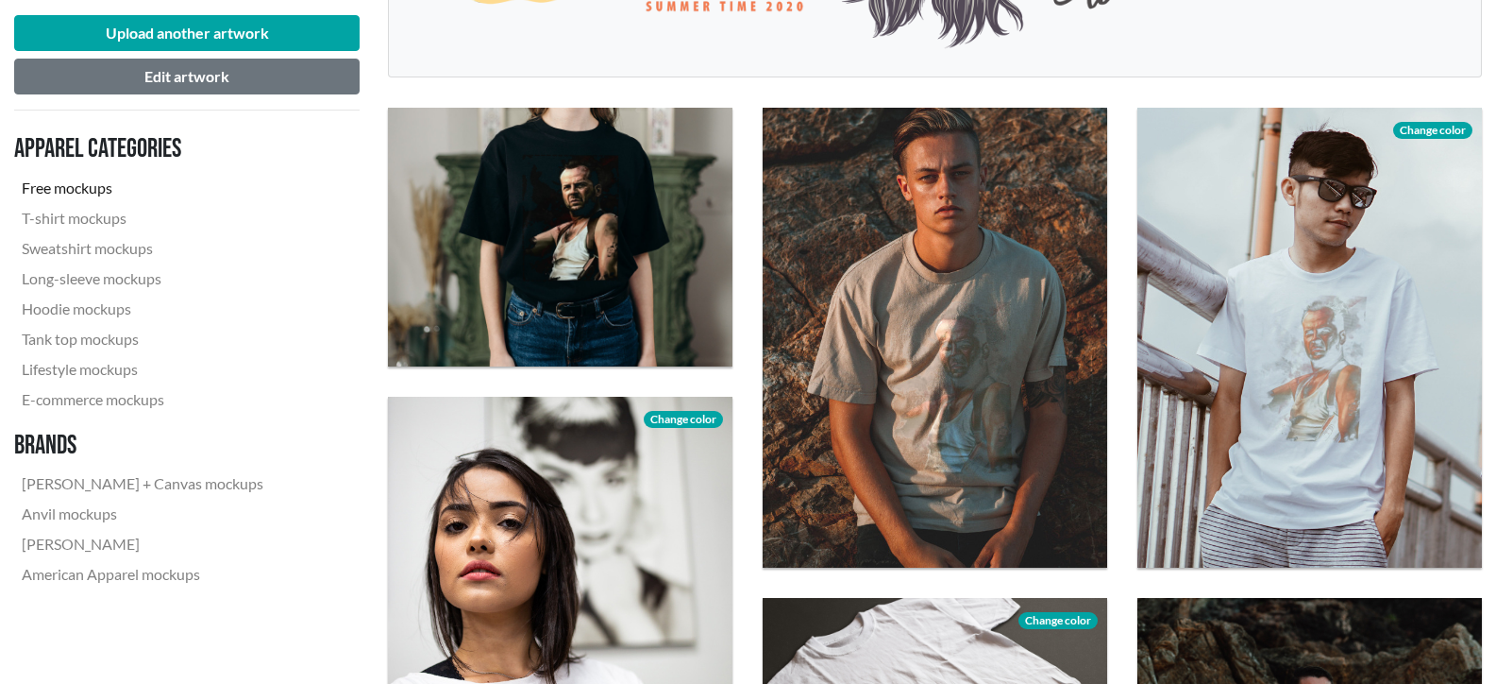
scroll to position [661, 0]
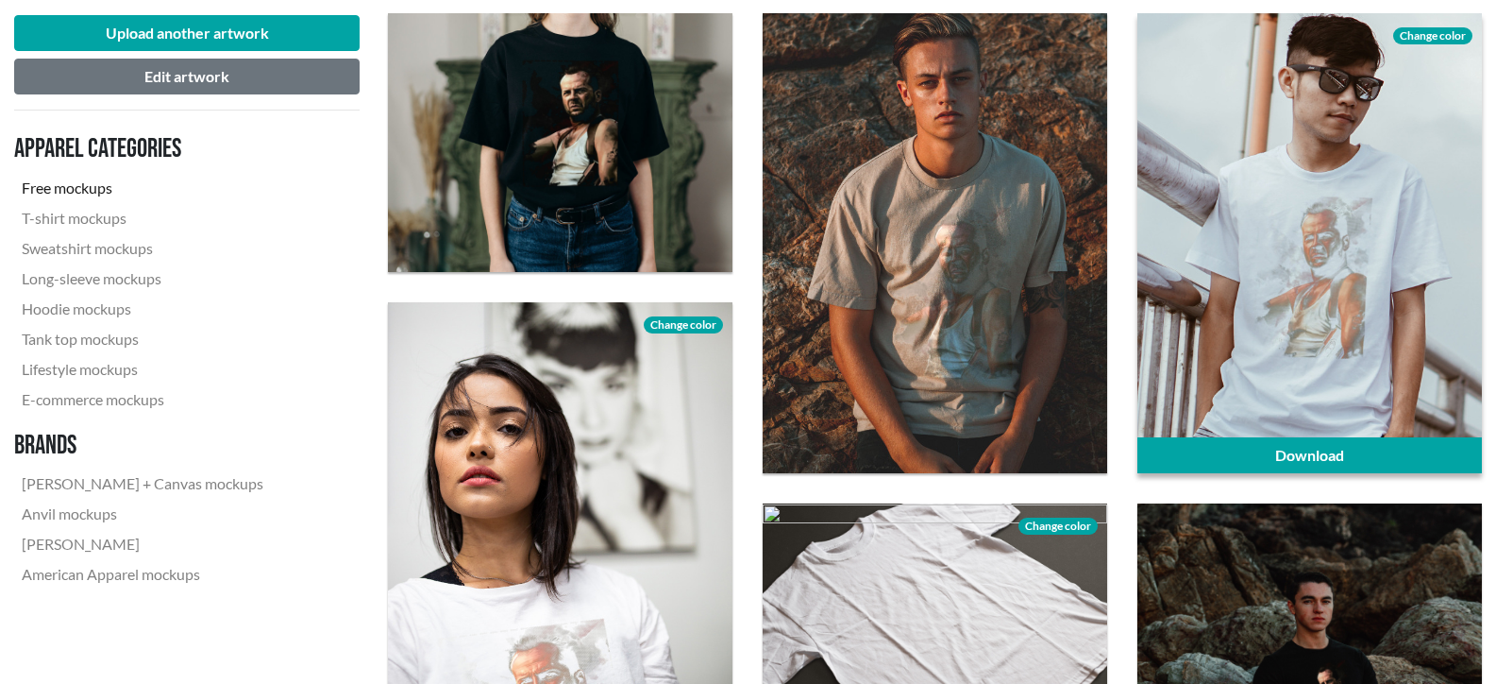
click at [1439, 35] on span "Change color" at bounding box center [1433, 35] width 79 height 17
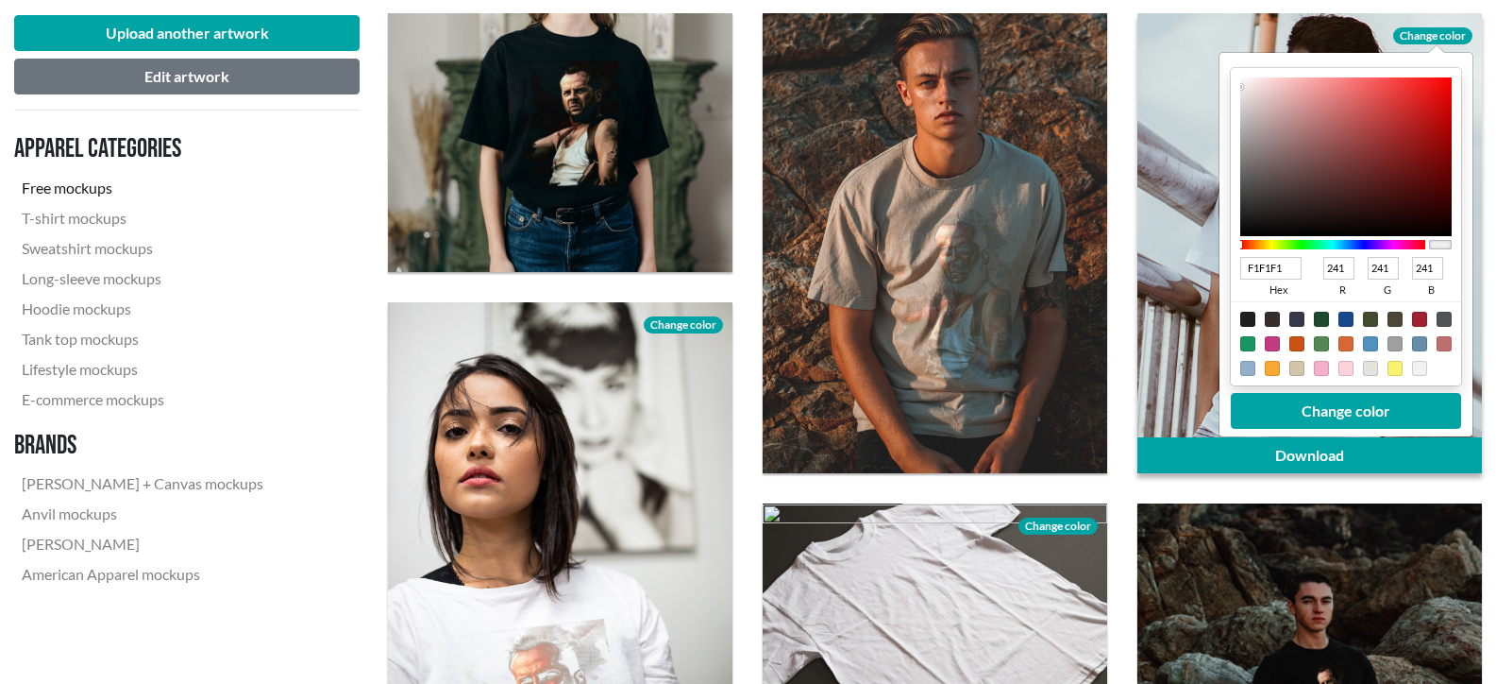
click at [1246, 317] on div at bounding box center [1248, 319] width 15 height 15
type input "1F1F1F"
type input "31"
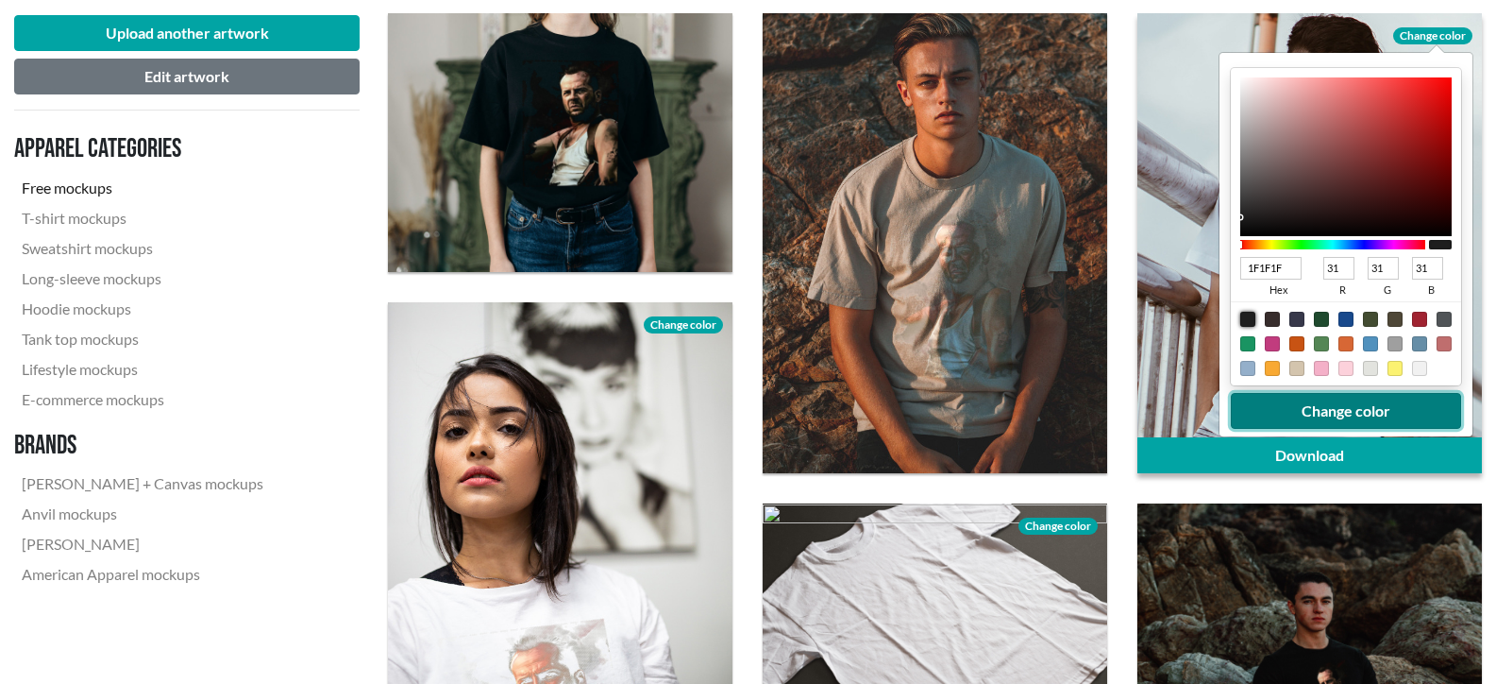
click at [1343, 408] on button "Change color" at bounding box center [1346, 411] width 230 height 36
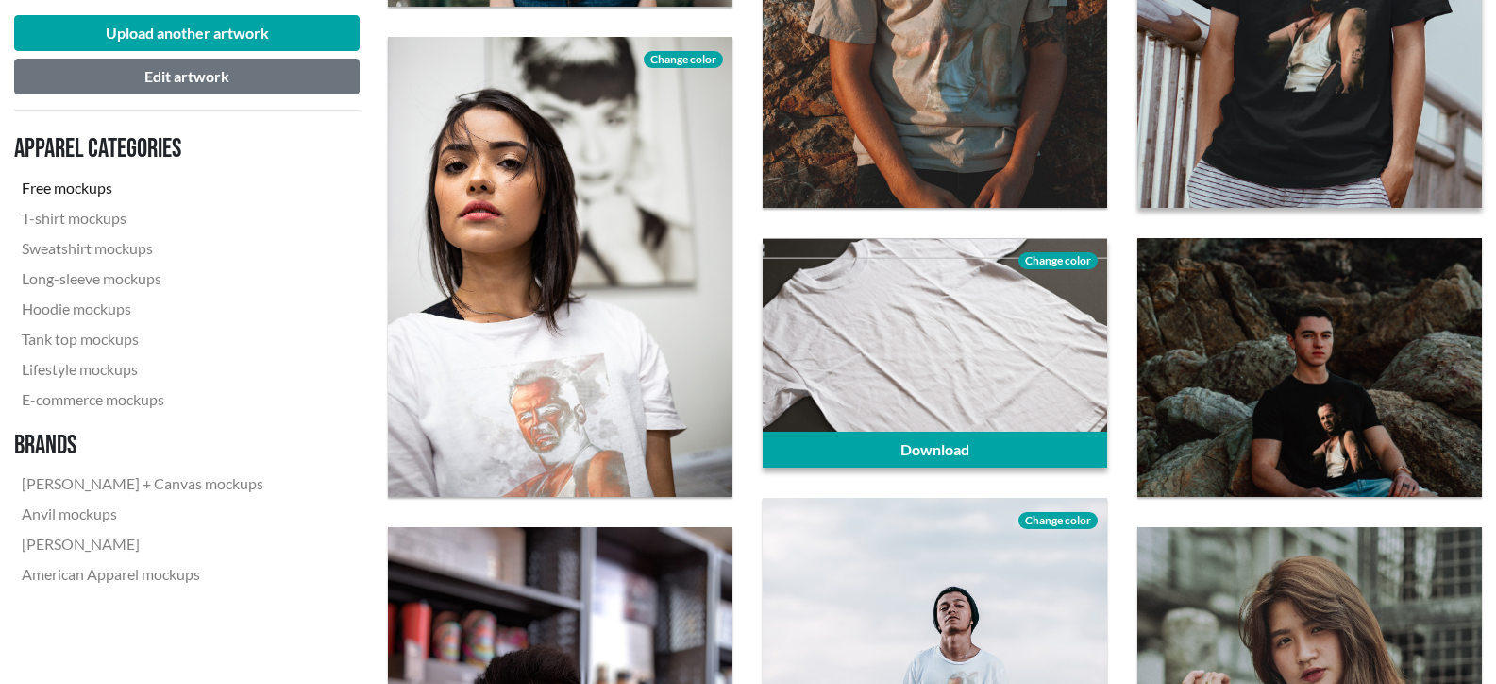
scroll to position [944, 0]
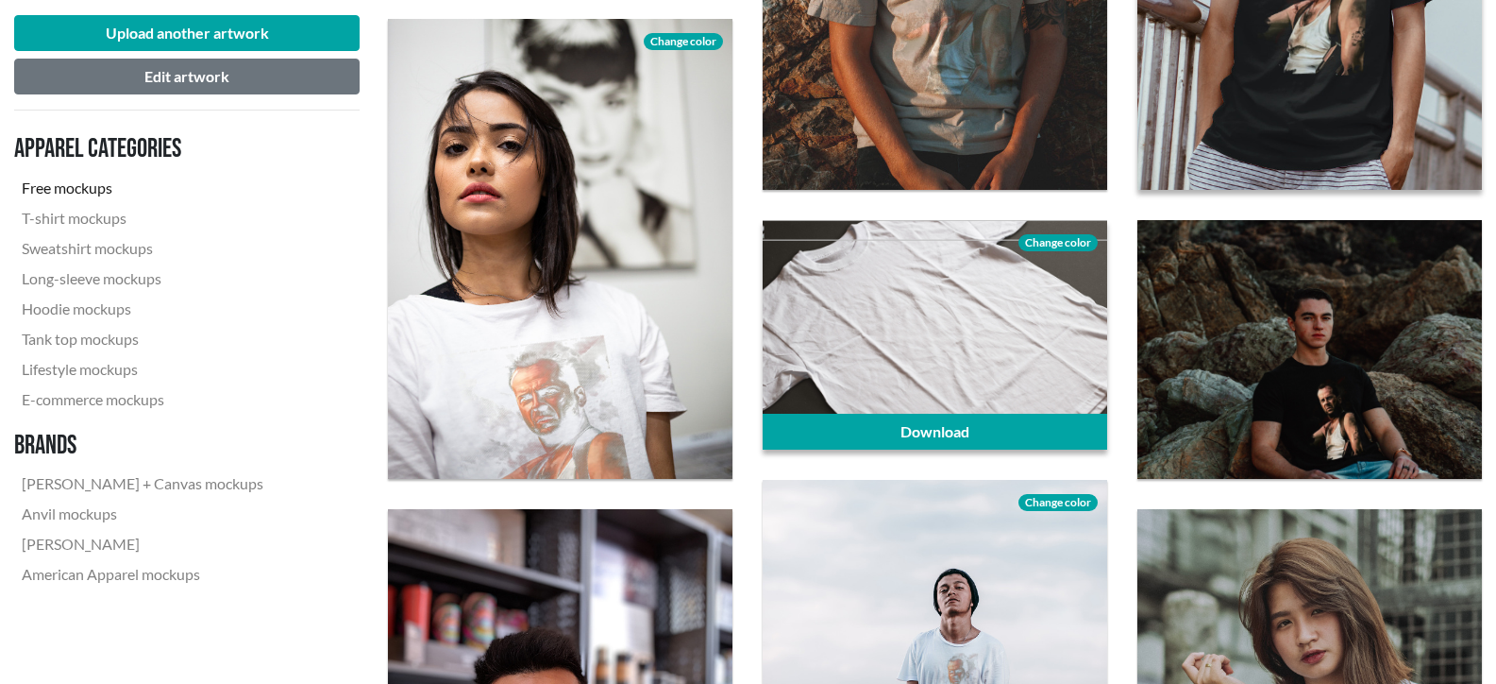
click at [1073, 246] on span "Change color" at bounding box center [1058, 242] width 79 height 17
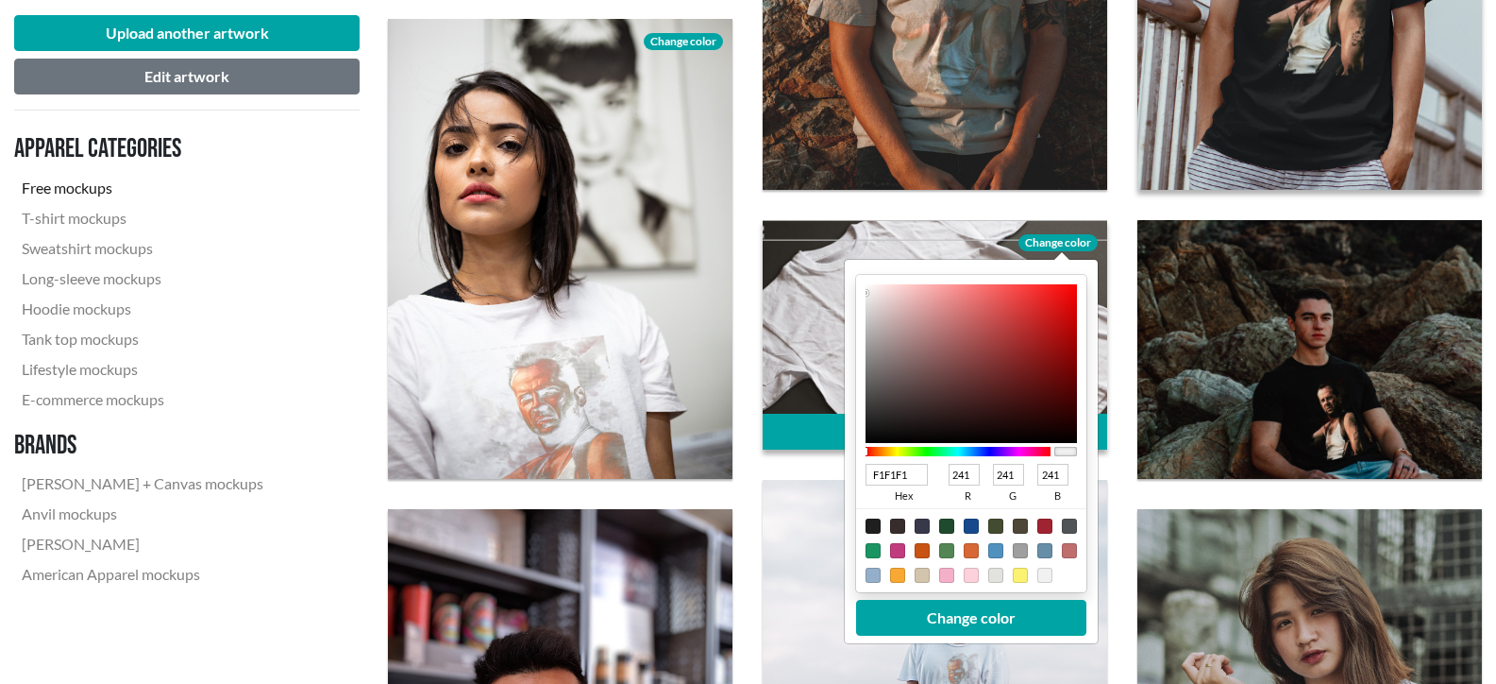
click at [875, 526] on div at bounding box center [873, 525] width 15 height 15
type input "1F1F1F"
type input "31"
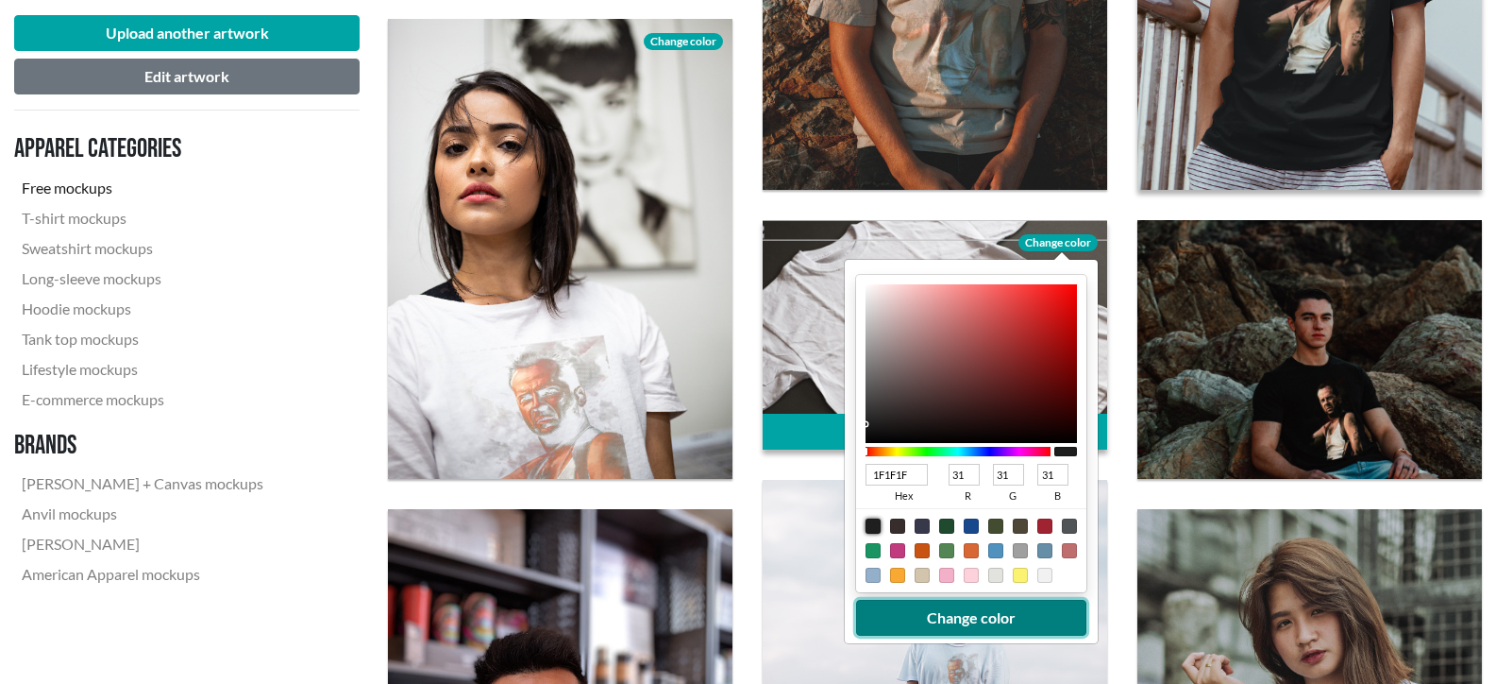
click at [995, 612] on button "Change color" at bounding box center [971, 618] width 230 height 36
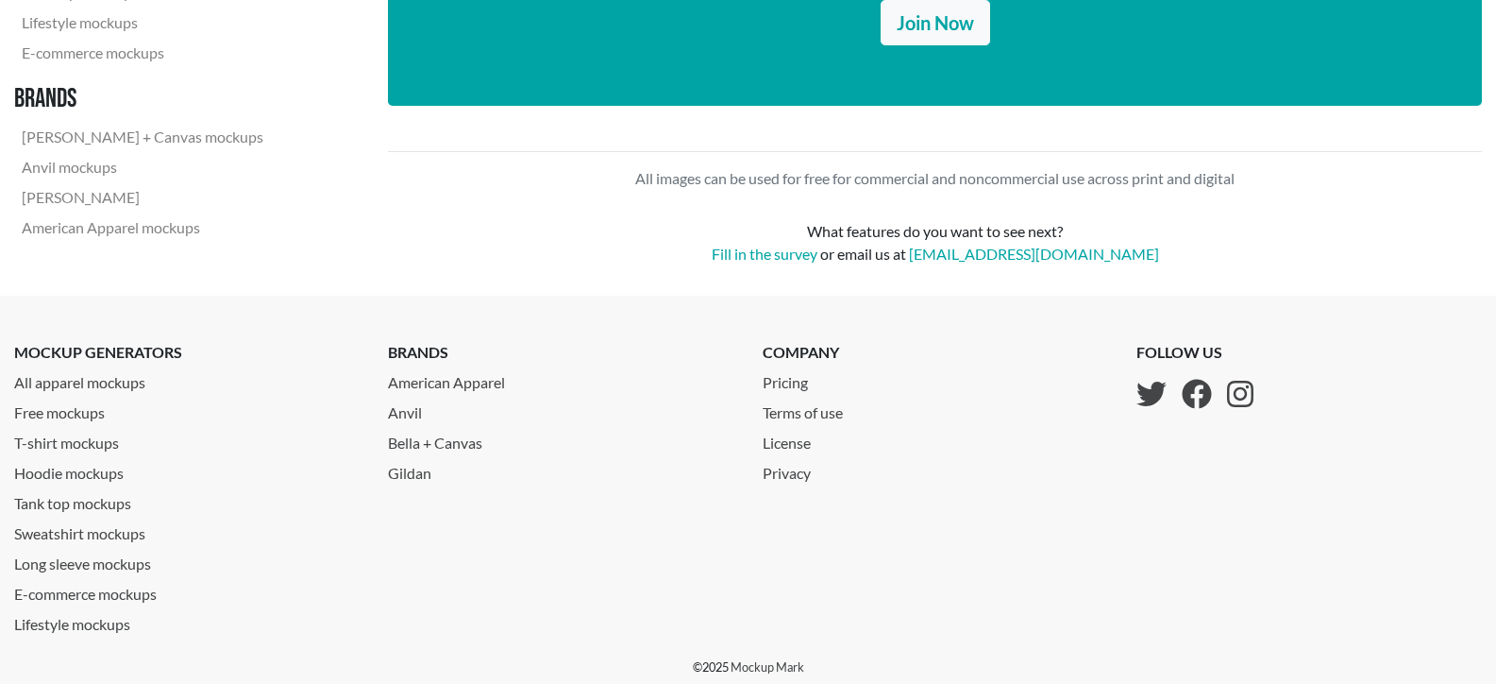
scroll to position [2234, 0]
